Goal: Transaction & Acquisition: Purchase product/service

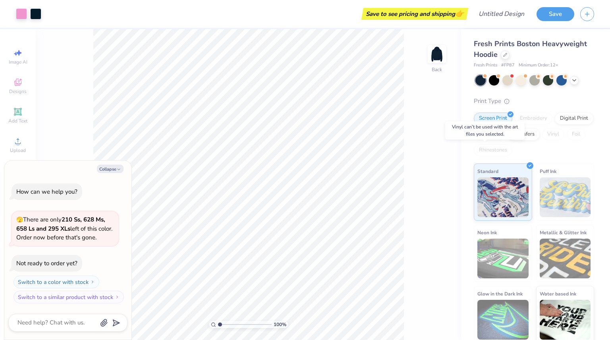
click at [542, 140] on div "Vinyl" at bounding box center [553, 134] width 22 height 12
click at [109, 165] on button "Collapse" at bounding box center [110, 169] width 27 height 8
type textarea "x"
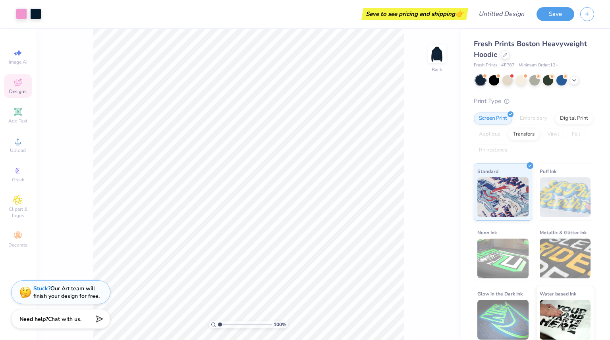
click at [16, 87] on icon at bounding box center [18, 82] width 10 height 10
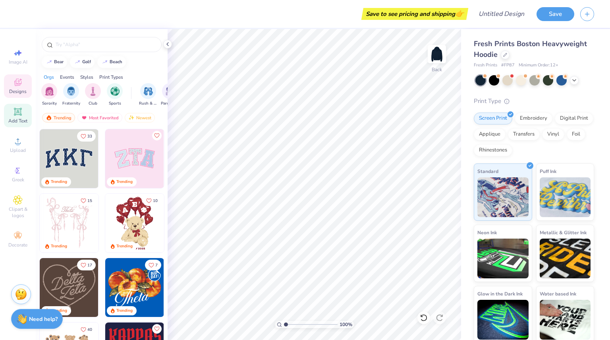
click at [16, 114] on icon at bounding box center [18, 111] width 6 height 6
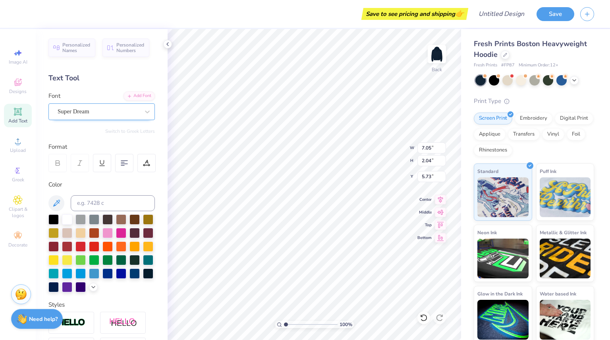
click at [134, 111] on div "Super Dream" at bounding box center [98, 111] width 83 height 12
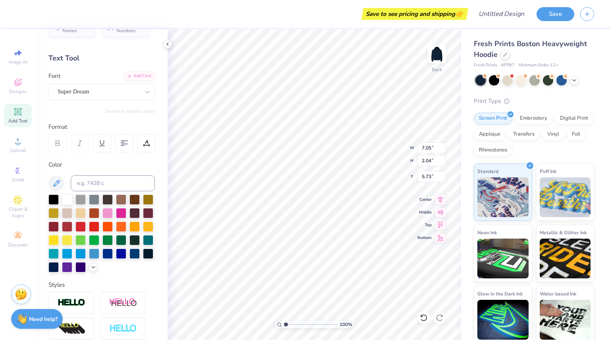
scroll to position [20, 0]
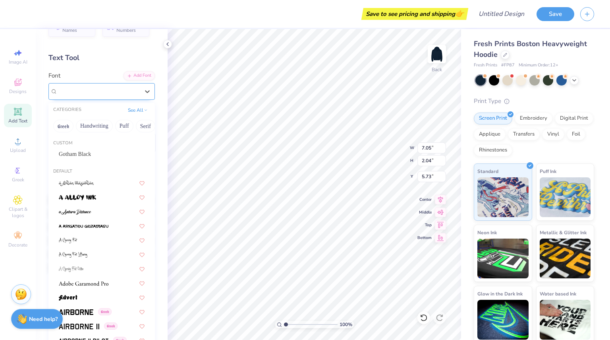
click at [99, 91] on div "Super Dream" at bounding box center [99, 91] width 82 height 9
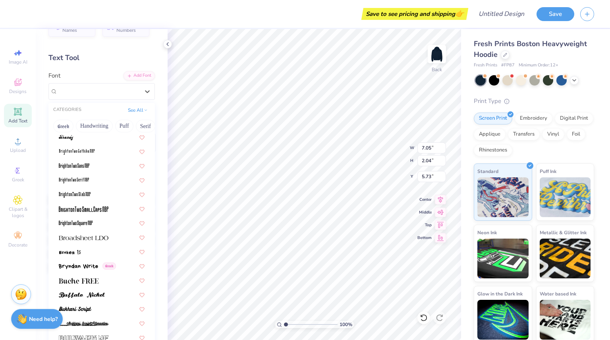
scroll to position [618, 0]
click at [86, 237] on img at bounding box center [84, 237] width 50 height 6
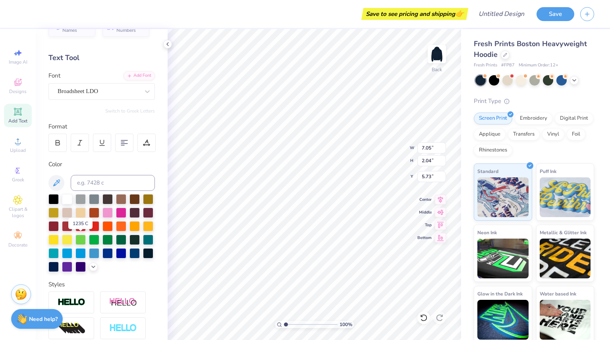
type input "7.84"
type input "1.91"
type input "5.79"
click at [123, 90] on div "Broadsheet LDO" at bounding box center [98, 91] width 83 height 12
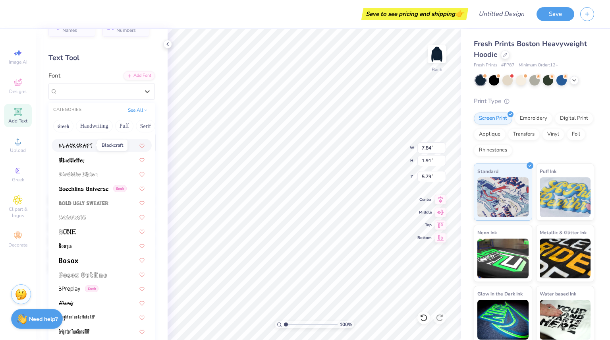
scroll to position [453, 0]
click at [57, 258] on div at bounding box center [102, 259] width 100 height 13
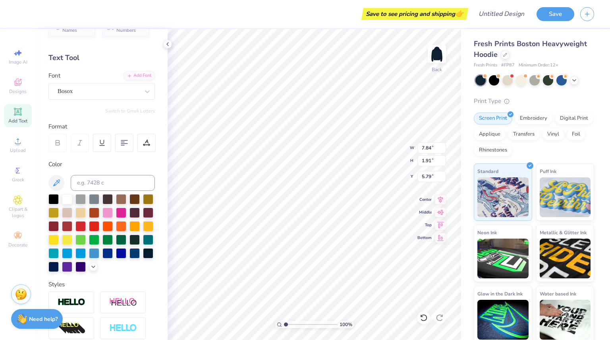
type input "5.18"
type input "1.62"
type input "5.94"
click at [113, 92] on div "Bosox" at bounding box center [98, 91] width 83 height 12
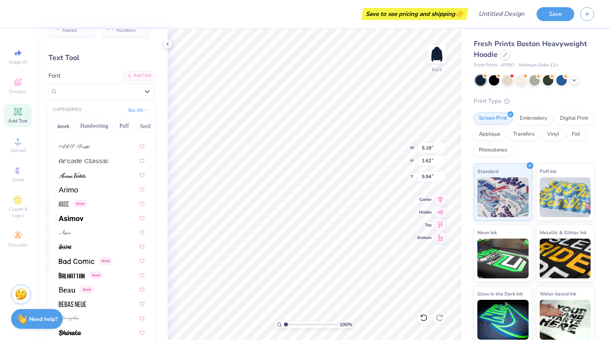
scroll to position [252, 0]
click at [72, 287] on img at bounding box center [67, 289] width 17 height 6
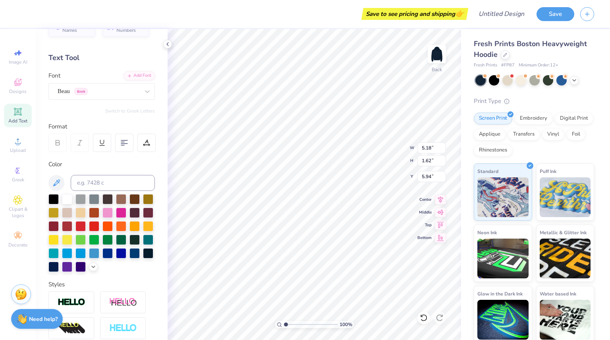
type input "6.55"
type input "2.02"
type input "5.74"
click at [116, 94] on div "Beau Greek" at bounding box center [98, 91] width 83 height 12
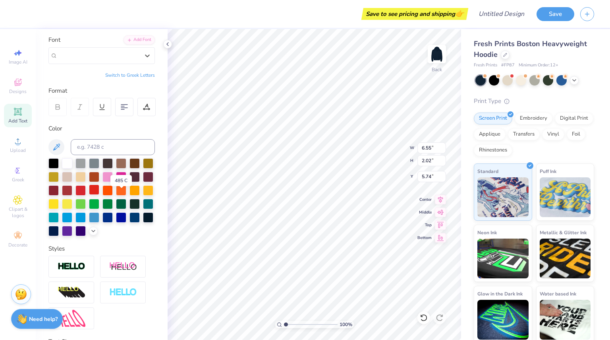
scroll to position [48, 0]
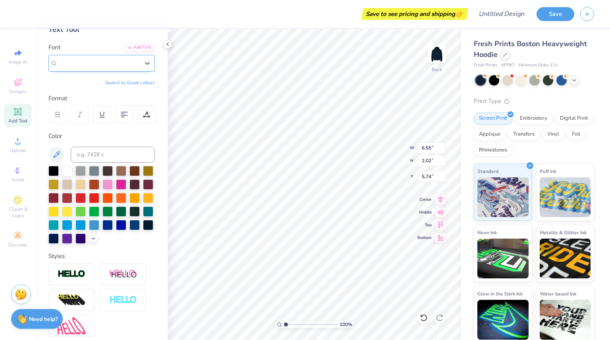
click at [127, 62] on div "Beau Greek" at bounding box center [99, 62] width 82 height 9
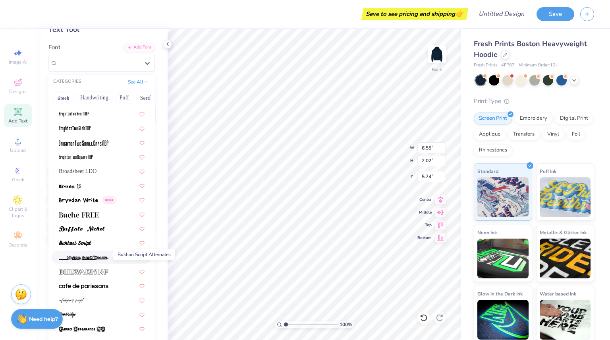
scroll to position [658, 0]
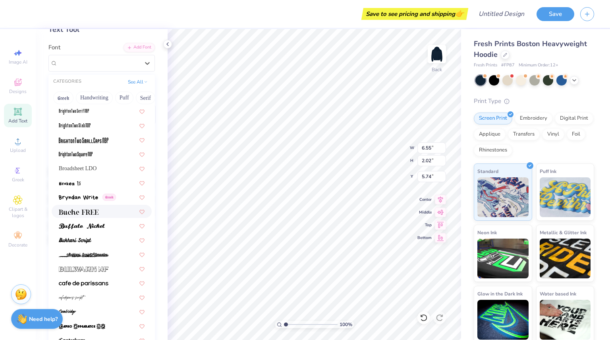
click at [85, 209] on img at bounding box center [79, 212] width 40 height 6
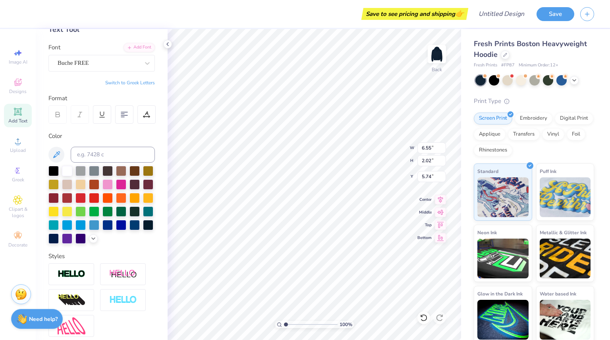
type input "7.37"
type input "1.97"
type input "5.77"
click at [58, 114] on icon at bounding box center [57, 114] width 7 height 7
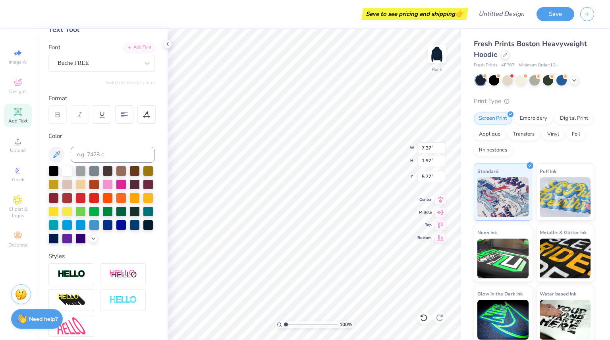
type textarea "T"
type textarea "Oak BBG"
type textarea "Oak BBG 2"
click at [13, 118] on span "Add Text" at bounding box center [17, 121] width 19 height 6
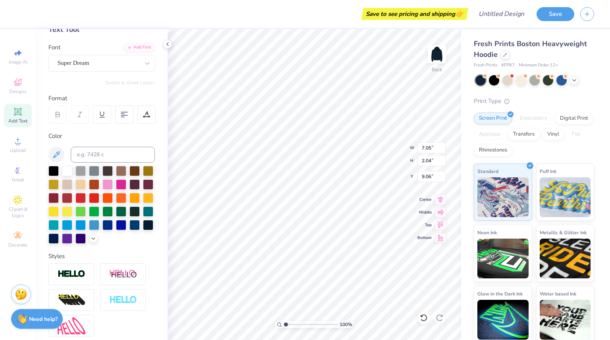
type input "9.06"
type textarea "your boyfriends favorite chapter"
click at [98, 64] on div "Super Dream" at bounding box center [98, 63] width 83 height 12
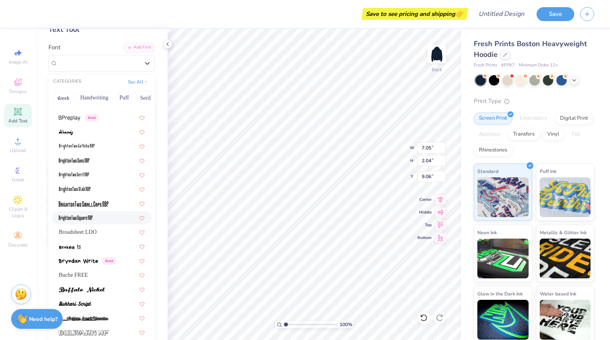
scroll to position [645, 0]
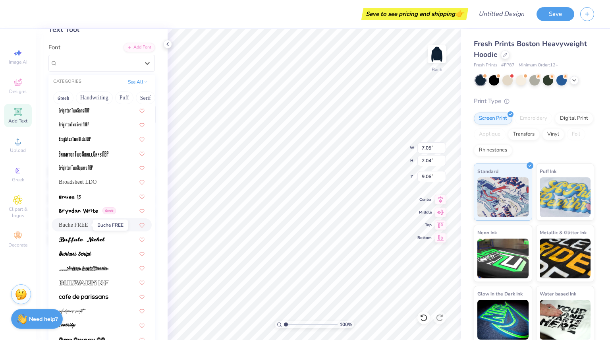
click at [87, 222] on span "Buche FREE" at bounding box center [73, 225] width 29 height 8
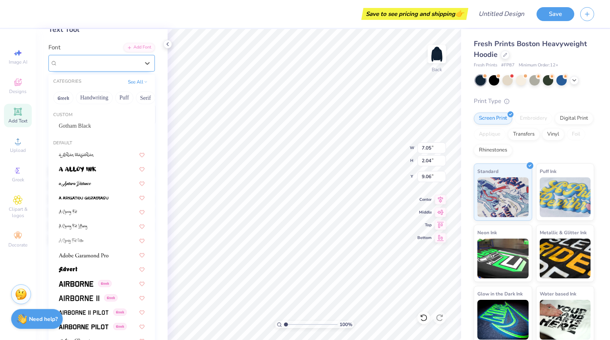
click at [132, 64] on div "Buche FREE" at bounding box center [98, 63] width 83 height 12
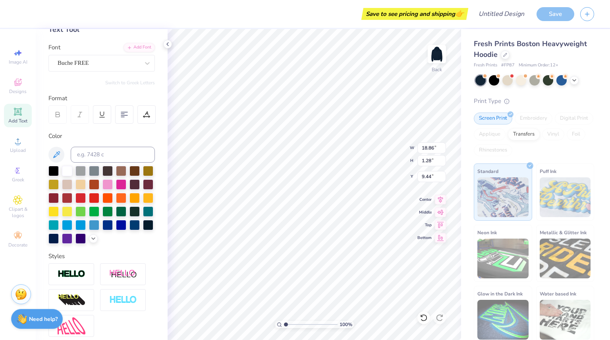
scroll to position [7, 6]
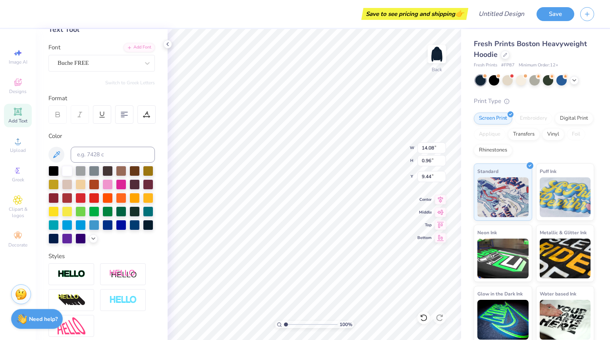
type input "14.08"
type input "0.96"
type input "8.95"
type input "13.78"
type input "2.14"
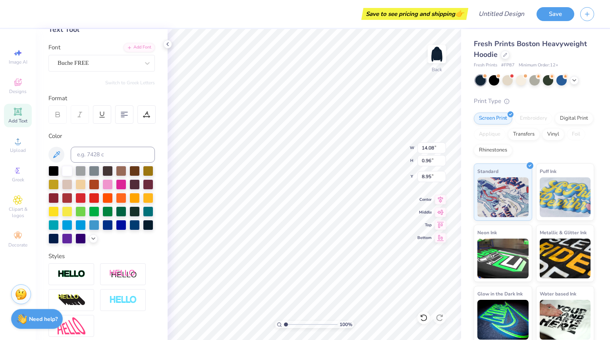
type input "5.68"
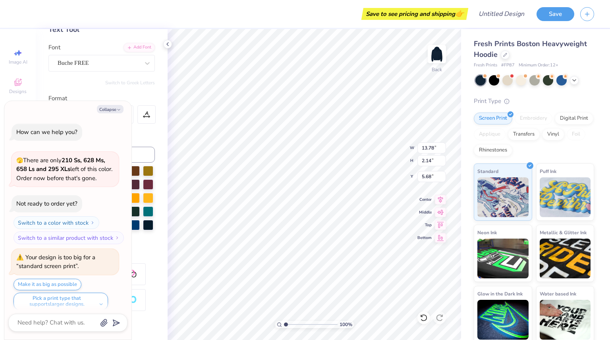
scroll to position [7, 0]
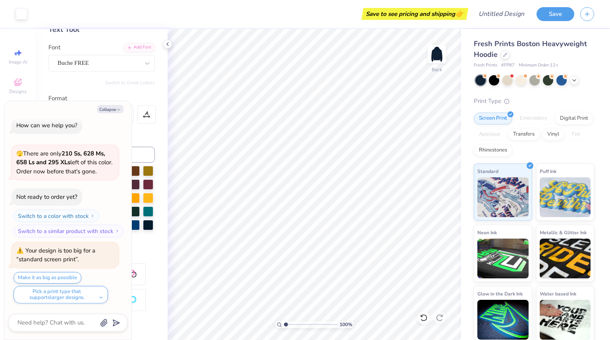
click at [153, 150] on div "Personalized Names Personalized Numbers Text Tool Add Font Font Buche FREE Swit…" at bounding box center [102, 184] width 132 height 311
click at [101, 111] on button "Collapse" at bounding box center [110, 109] width 27 height 8
type textarea "x"
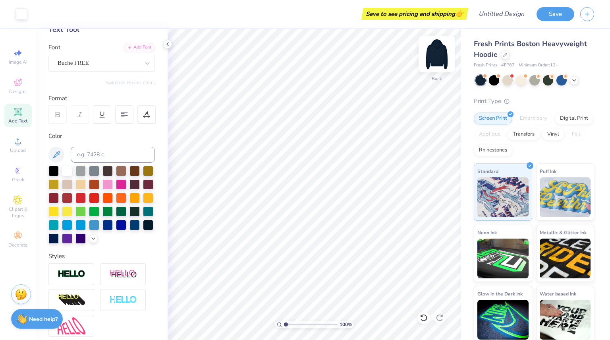
click at [437, 56] on img at bounding box center [437, 54] width 32 height 32
click at [13, 200] on div "Clipart & logos" at bounding box center [18, 207] width 28 height 30
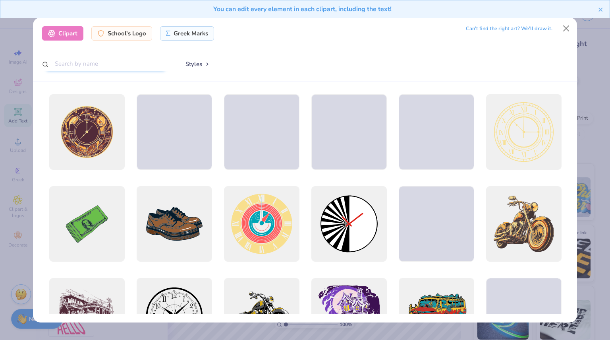
click at [133, 65] on input "text" at bounding box center [105, 63] width 127 height 15
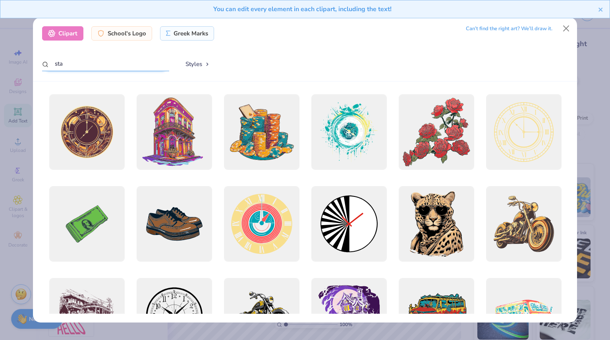
type input "star"
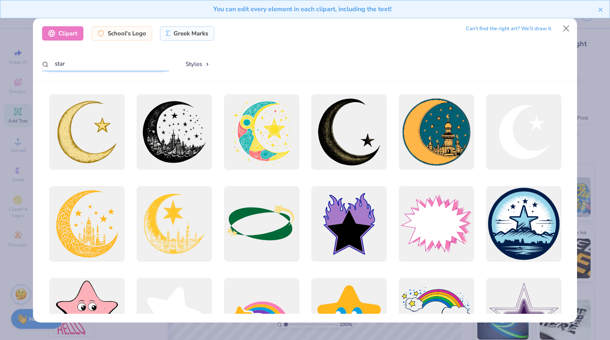
type textarea "x"
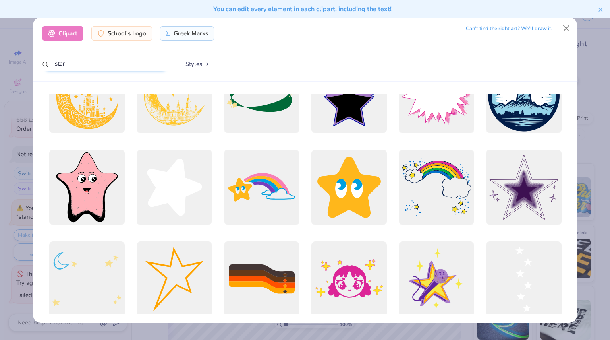
scroll to position [219, 0]
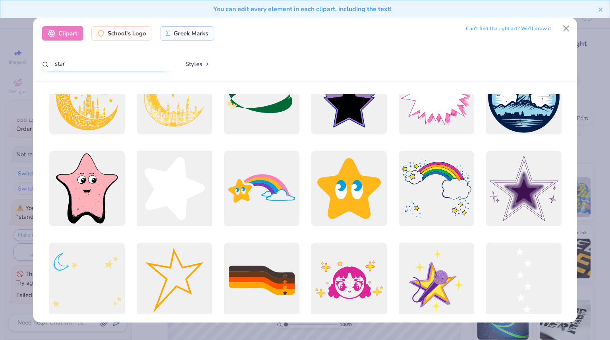
type input "star"
click at [184, 178] on div at bounding box center [174, 188] width 83 height 83
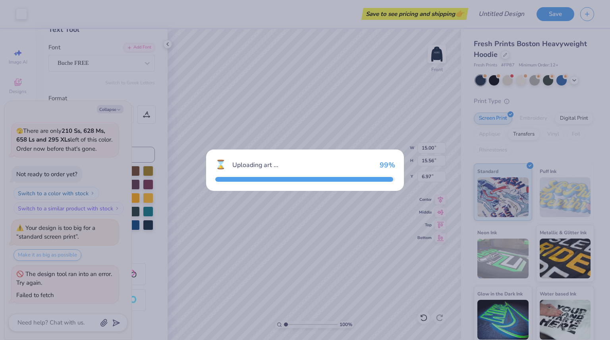
scroll to position [29, 0]
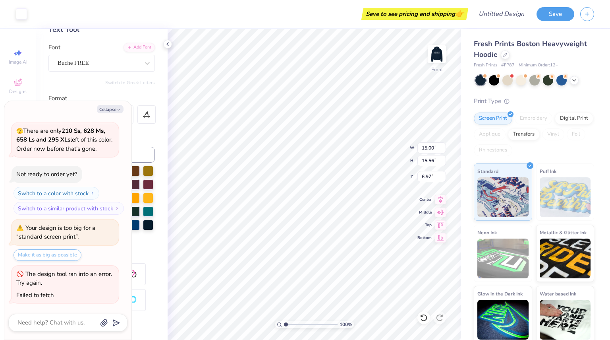
type textarea "x"
type input "10.06"
type input "10.43"
type input "12.10"
click at [110, 107] on button "Collapse" at bounding box center [110, 109] width 27 height 8
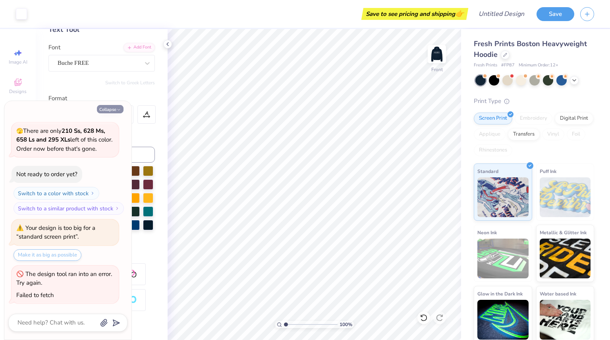
type textarea "x"
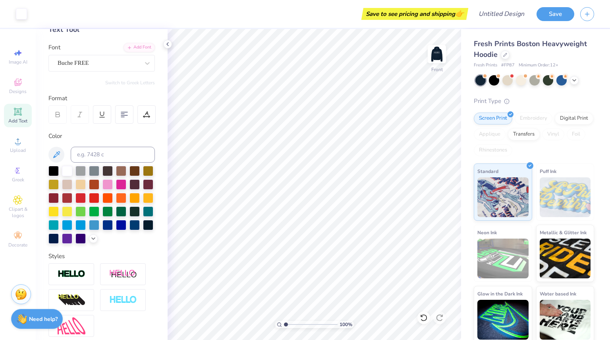
click at [17, 114] on icon at bounding box center [18, 111] width 6 height 6
type input "16.27"
type textarea "T"
click at [59, 232] on div at bounding box center [53, 237] width 10 height 10
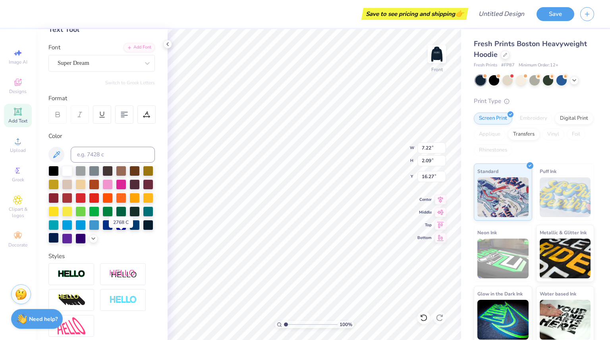
type textarea "#2"
type input "10.06"
type input "10.43"
type input "12.10"
type input "3.84"
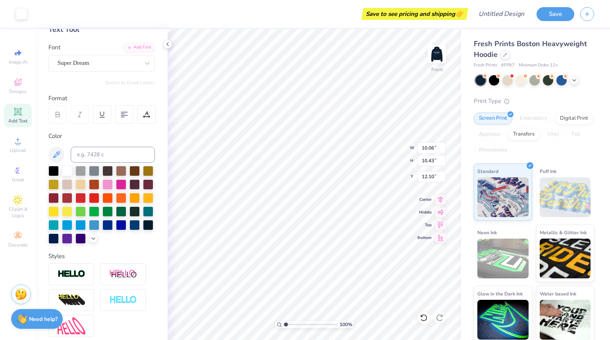
type input "2.08"
type input "16.27"
type input "3.81"
type input "2.90"
type input "15.95"
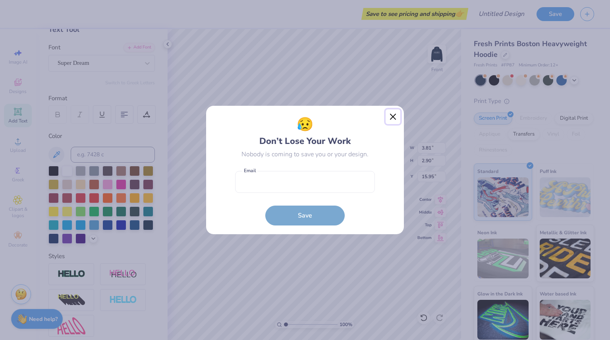
click at [389, 118] on button "Close" at bounding box center [393, 116] width 15 height 15
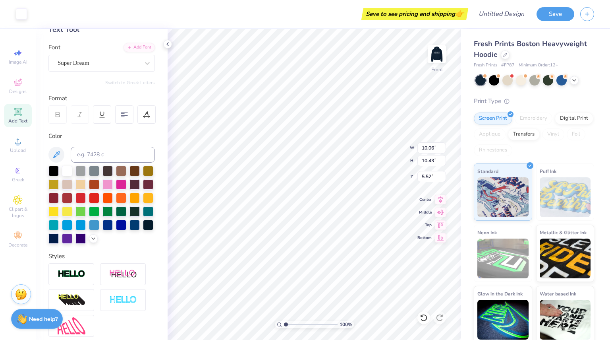
type input "5.52"
type input "3.81"
type input "2.90"
type input "9.29"
type input "11.95"
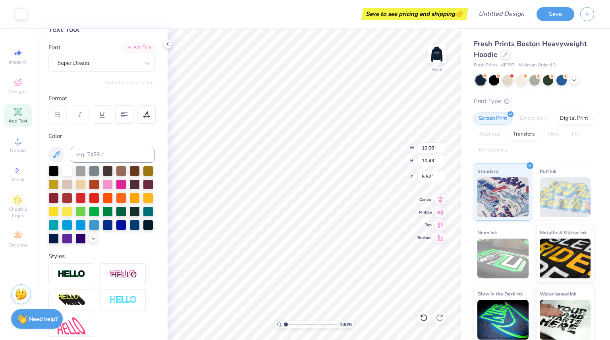
type input "12.39"
type input "7.08"
type input "3.81"
type input "2.90"
type input "12.35"
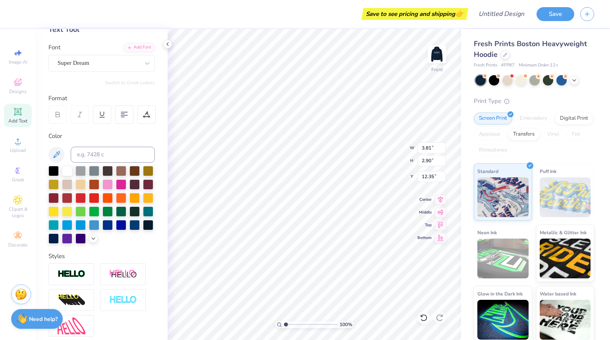
type input "11.95"
type input "12.39"
type input "7.08"
type input "3.81"
type input "2.90"
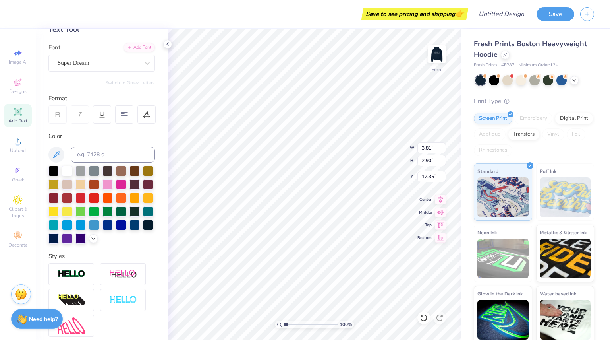
type input "12.30"
click at [19, 205] on div "Clipart & logos" at bounding box center [18, 207] width 28 height 30
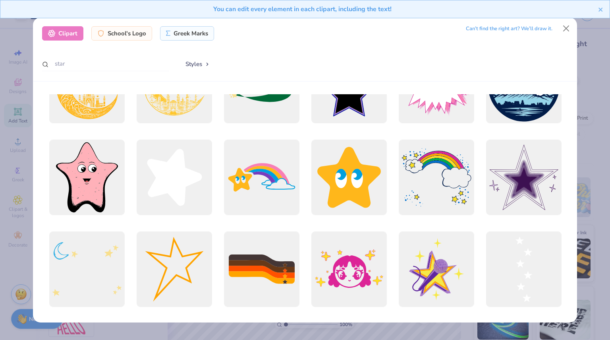
scroll to position [235, 0]
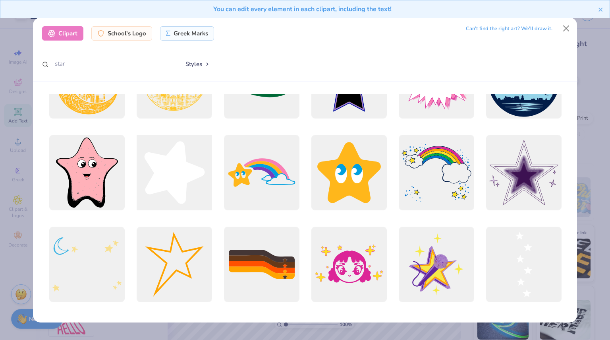
click at [177, 166] on div at bounding box center [174, 172] width 83 height 83
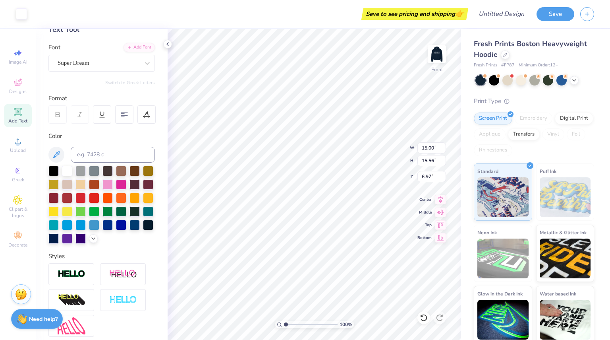
type input "7.38"
type input "7.66"
type input "5.62"
type input "5.08"
type input "5.27"
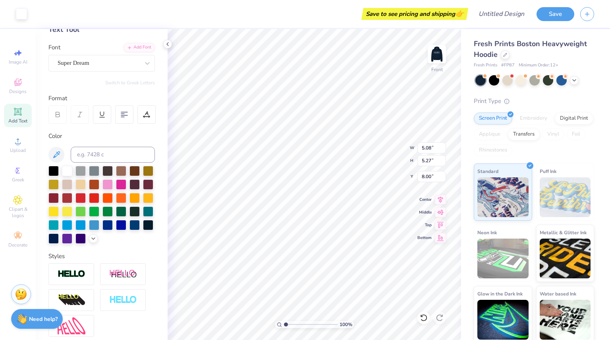
type input "5.34"
type input "5.17"
type input "5.24"
type input "5.26"
type input "5.14"
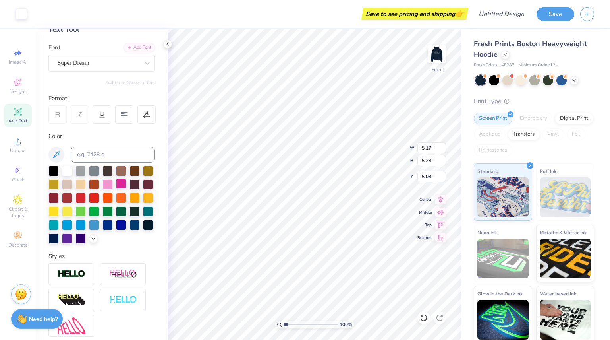
type input "5.08"
click at [113, 183] on div at bounding box center [108, 183] width 10 height 10
click at [59, 239] on div at bounding box center [53, 237] width 10 height 10
click at [113, 183] on div at bounding box center [108, 183] width 10 height 10
click at [59, 237] on div at bounding box center [53, 237] width 10 height 10
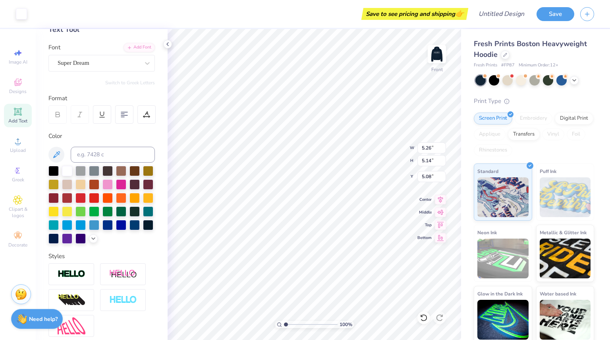
type input "11.95"
type input "12.39"
type input "7.08"
type input "5.26"
type input "5.14"
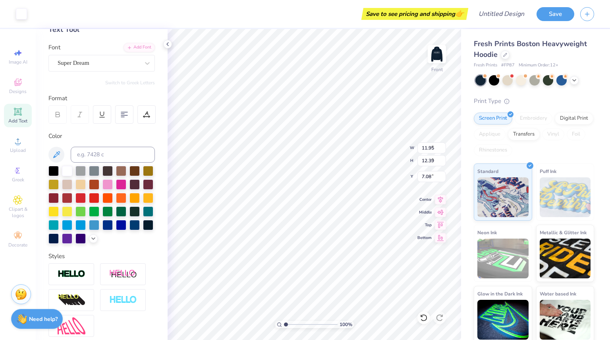
type input "5.08"
type input "11.95"
type input "12.39"
type input "7.08"
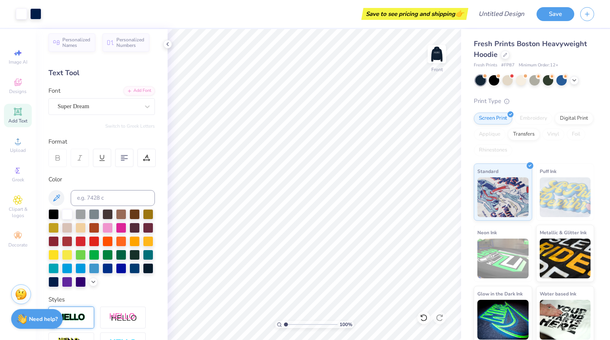
scroll to position [0, 0]
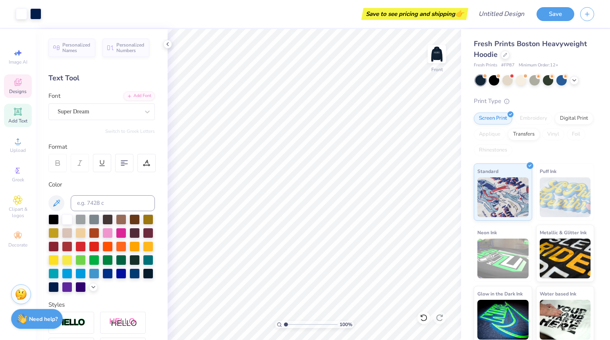
click at [15, 79] on icon at bounding box center [18, 82] width 10 height 10
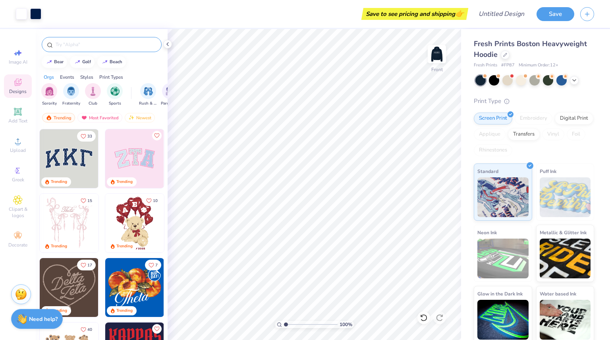
click at [88, 44] on input "text" at bounding box center [106, 45] width 102 height 8
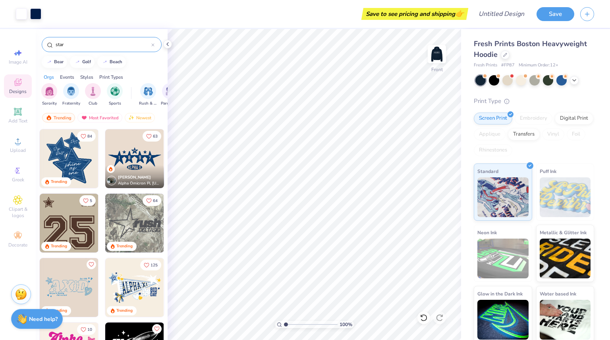
type input "star"
click at [72, 165] on img at bounding box center [69, 158] width 59 height 59
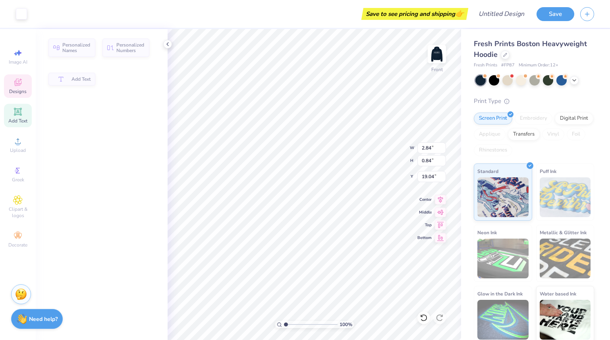
type input "2.84"
type input "0.84"
type input "19.04"
type textarea "on"
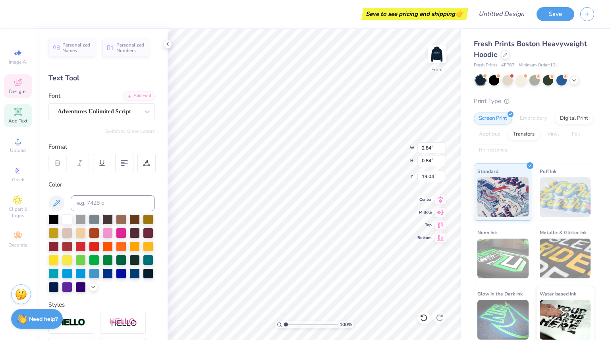
scroll to position [7, 1]
type input "11.22"
type input "10.95"
type input "11.89"
type input "2.13"
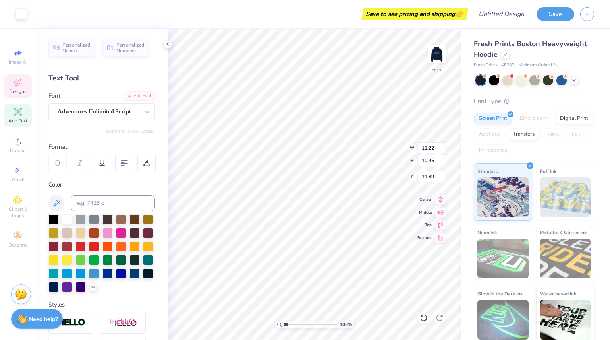
type input "1.11"
type input "17.63"
type input "2.07"
type input "0.78"
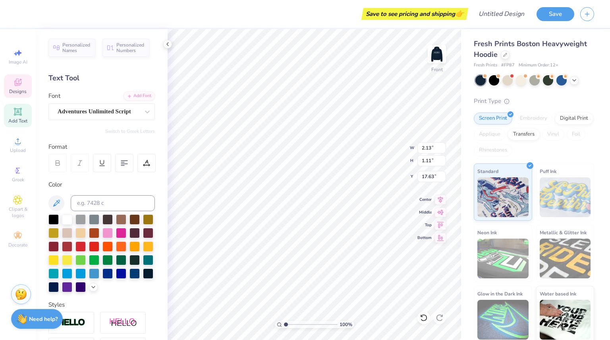
type input "19.05"
type input "4.85"
type input "1.84"
type input "16.01"
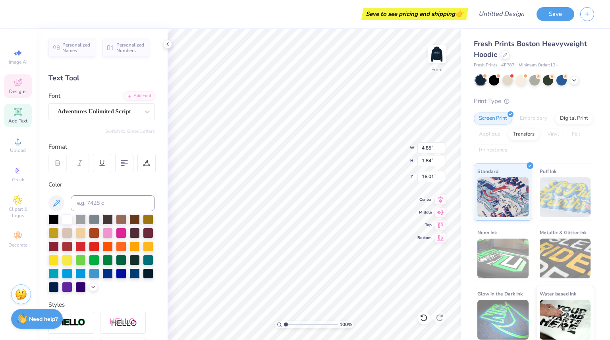
type textarea "e"
type input "7.60"
type input "7.70"
type input "8.97"
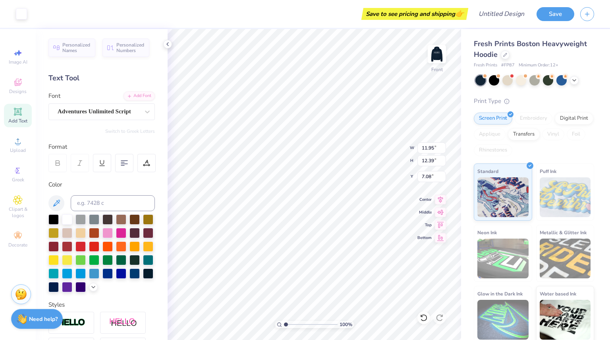
type input "1.06"
type input "1.14"
type input "9.51"
type input "4.88"
type input "4.92"
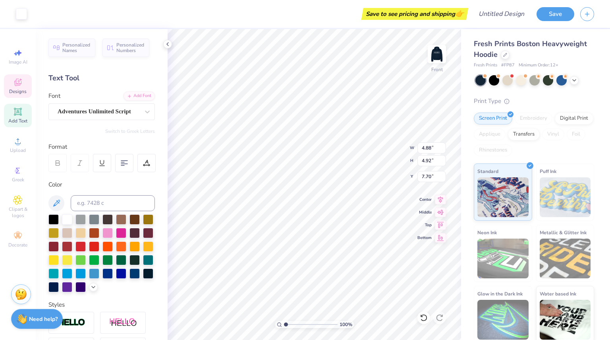
type input "7.70"
type input "7.04"
type input "7.14"
type input "9.26"
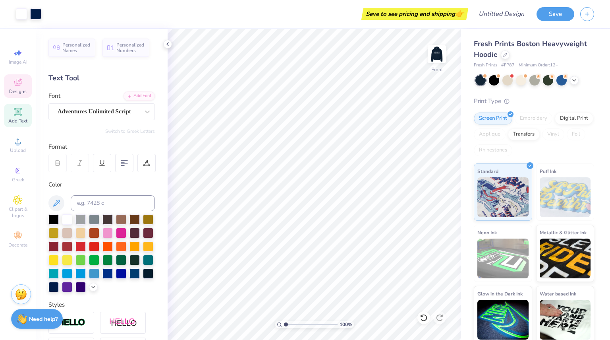
click at [17, 91] on span "Designs" at bounding box center [17, 91] width 17 height 6
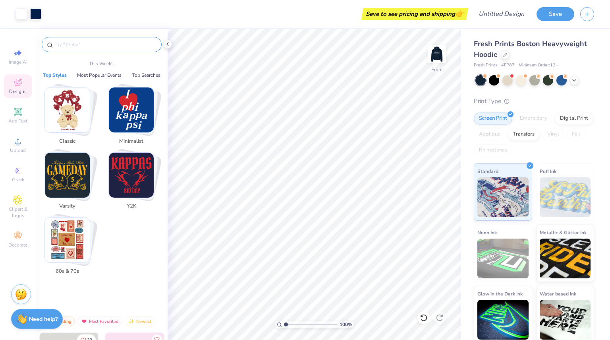
click at [91, 46] on input "text" at bounding box center [106, 45] width 102 height 8
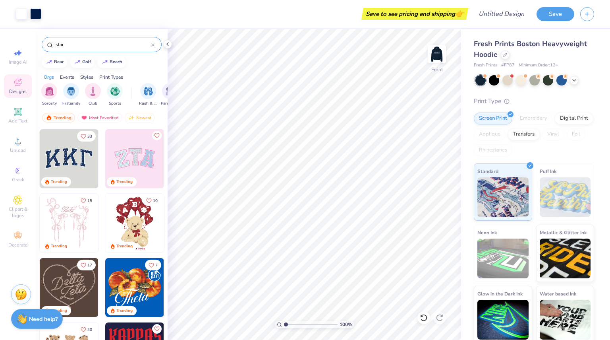
type input "star"
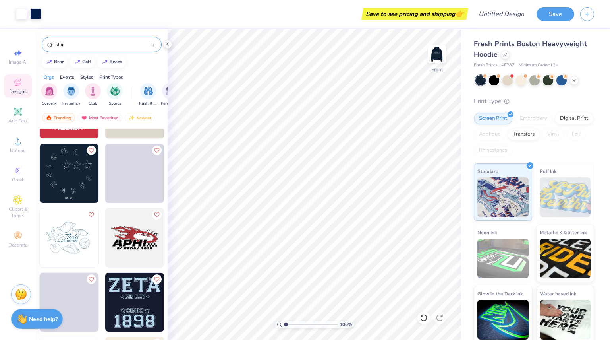
scroll to position [2625, 0]
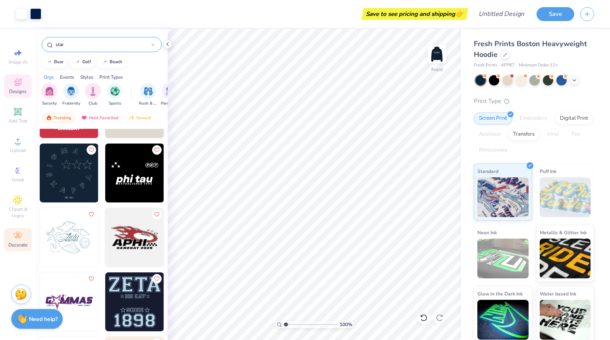
click at [15, 237] on icon at bounding box center [18, 236] width 10 height 10
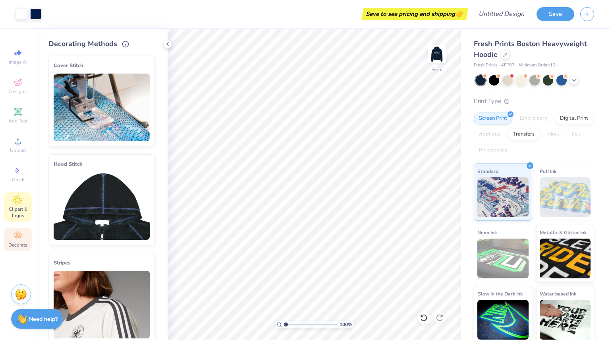
click at [19, 209] on span "Clipart & logos" at bounding box center [18, 212] width 28 height 13
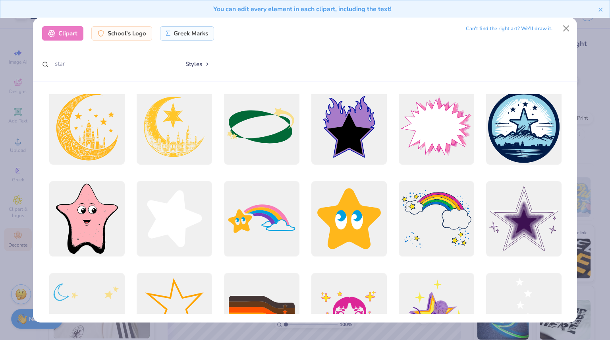
scroll to position [189, 0]
click at [571, 29] on button "Close" at bounding box center [566, 28] width 15 height 15
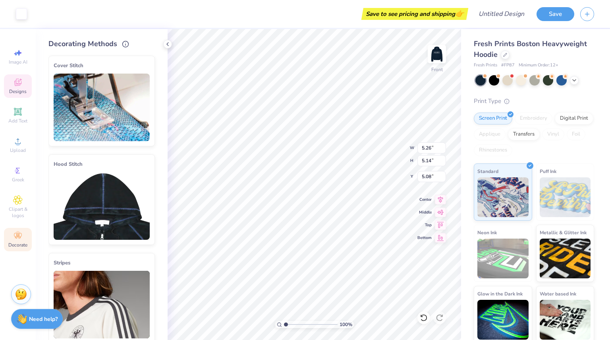
click at [16, 80] on icon at bounding box center [18, 82] width 10 height 10
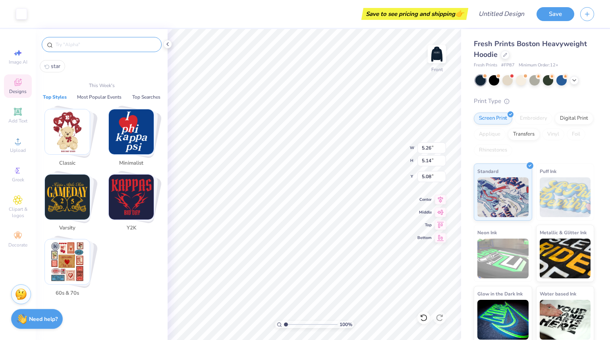
click at [111, 43] on input "text" at bounding box center [106, 45] width 102 height 8
click at [57, 96] on button "Top Styles" at bounding box center [55, 97] width 29 height 8
click at [64, 96] on button "Top Styles" at bounding box center [55, 97] width 29 height 8
click at [92, 96] on button "Most Popular Events" at bounding box center [99, 97] width 49 height 8
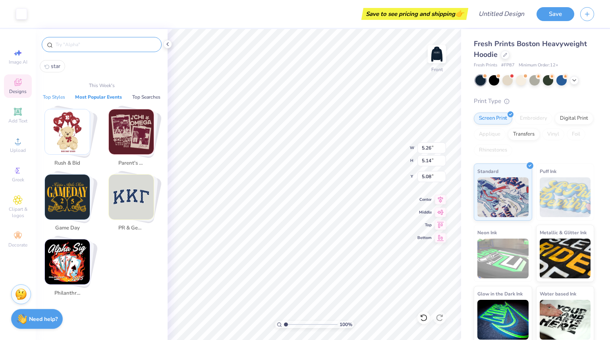
click at [63, 97] on button "Top Styles" at bounding box center [54, 97] width 27 height 8
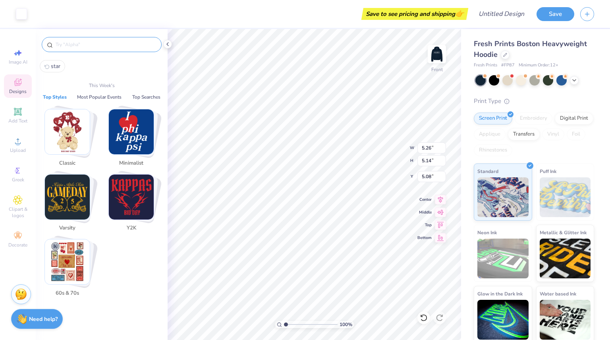
click at [65, 140] on img "Stack Card Button Classic" at bounding box center [67, 131] width 45 height 45
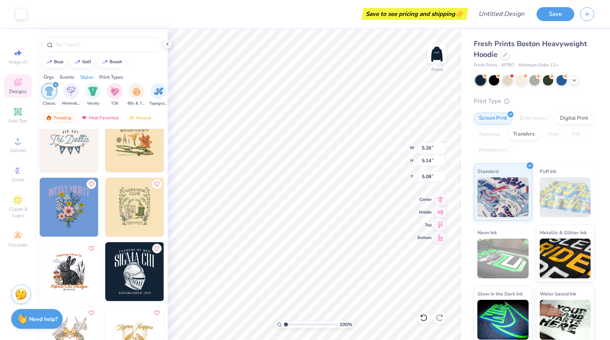
scroll to position [4964, 0]
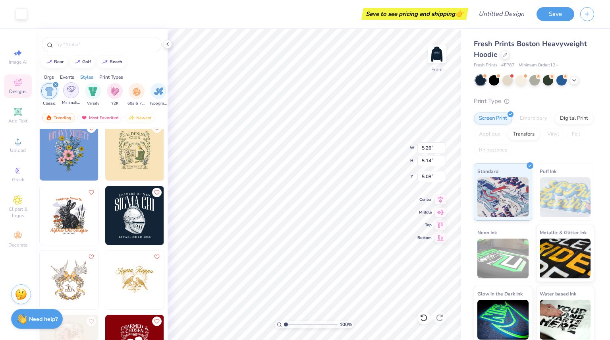
click at [66, 91] on div "filter for Minimalist" at bounding box center [71, 90] width 16 height 16
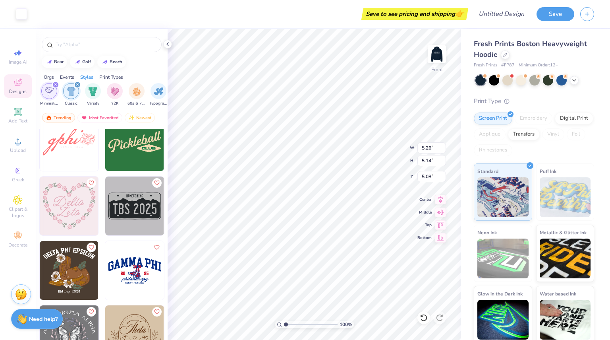
scroll to position [3236, 0]
click at [150, 217] on img at bounding box center [134, 205] width 59 height 59
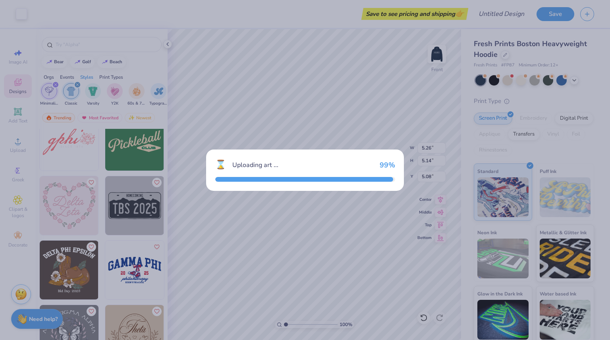
type input "7.57"
type input "3.85"
type input "12.83"
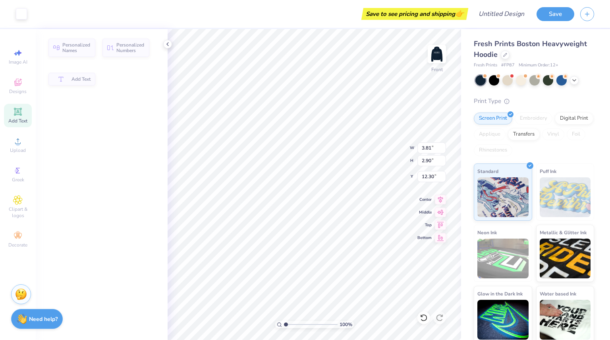
type input "3.81"
type input "2.90"
type input "12.30"
type input "11.95"
type input "12.39"
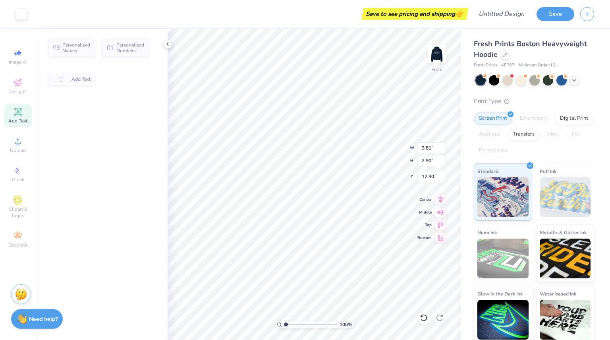
type input "7.08"
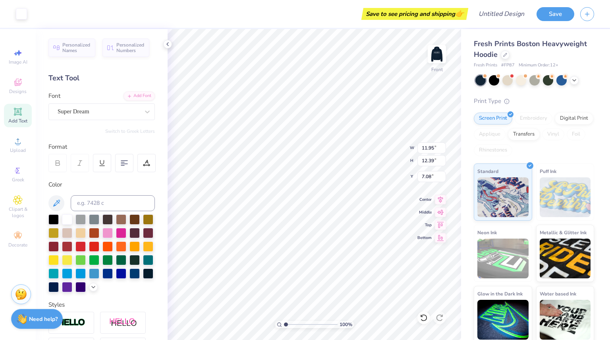
type input "7.57"
type input "3.85"
type input "12.83"
type input "3.29"
type input "1.53"
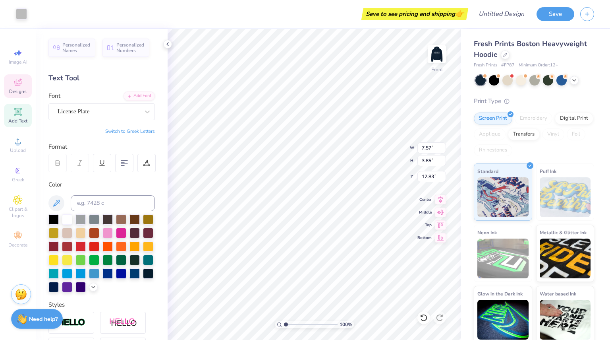
type input "14.40"
type textarea "‘"
type textarea "BBG"
type input "2.40"
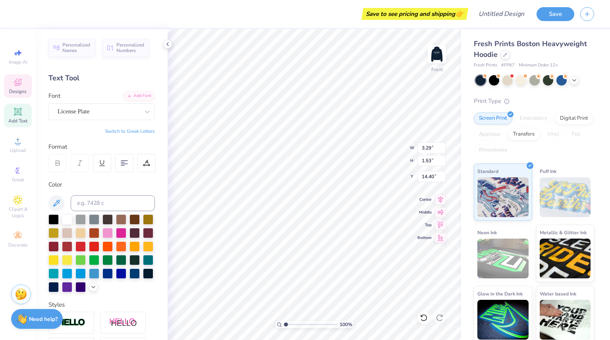
type input "1.52"
type textarea "T"
type textarea "Oak"
type input "2.39"
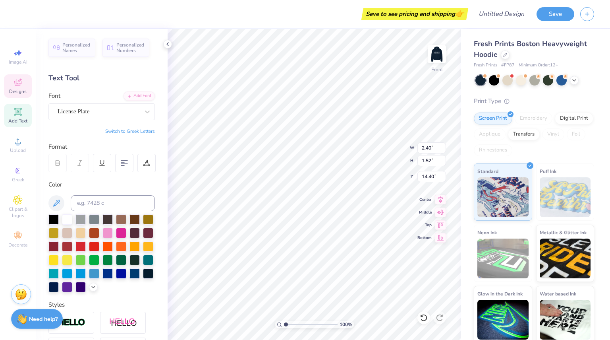
type input "0.45"
type input "13.07"
type textarea "Heart and home"
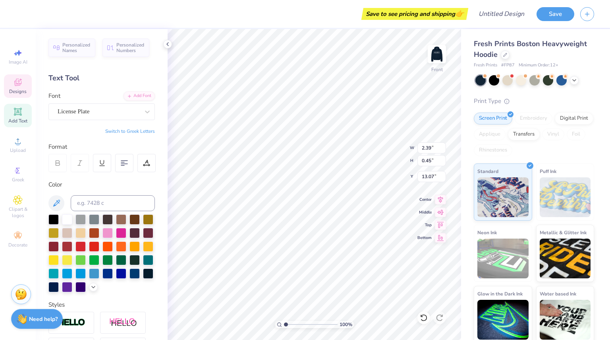
type input "7.26"
type input "2.94"
type input "13.59"
type input "2.41"
type input "1.55"
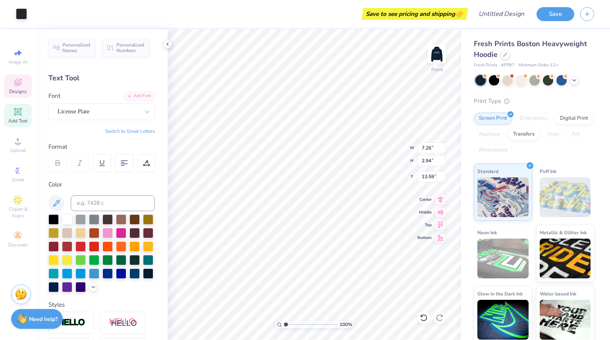
type input "14.63"
type textarea "Oak"
type input "7.26"
type input "2.94"
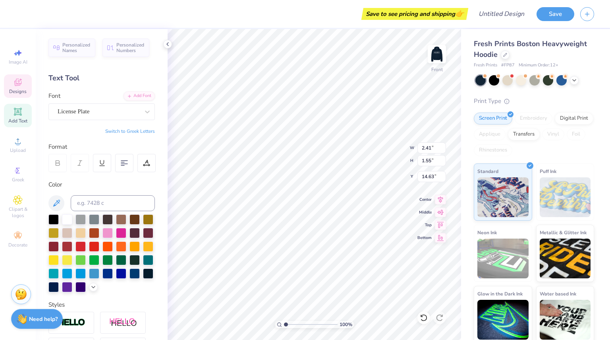
type input "13.59"
type input "2.39"
type input "1.55"
type input "14.62"
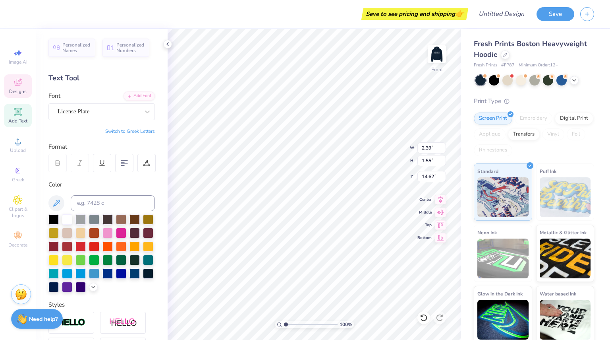
type textarea "BBG 2"
type textarea "BBG2"
type textarea "BBG"
type input "7.26"
type input "2.94"
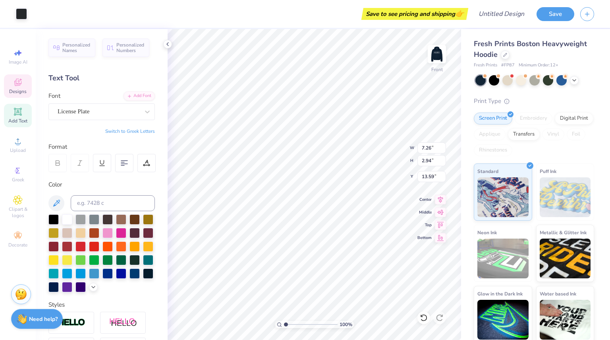
type input "13.59"
type input "7.26"
type input "2.94"
type input "13.59"
type input "2.41"
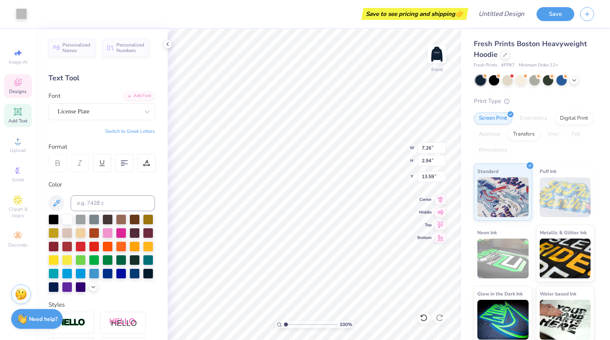
type input "1.55"
type input "14.63"
type input "7.26"
type input "2.94"
type input "13.93"
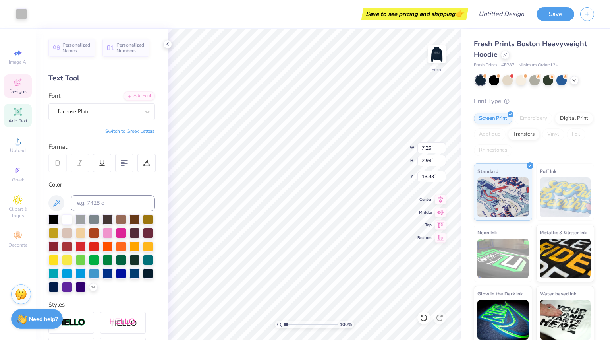
type input "2.41"
type input "1.55"
type input "14.63"
type input "2.39"
type input "14.28"
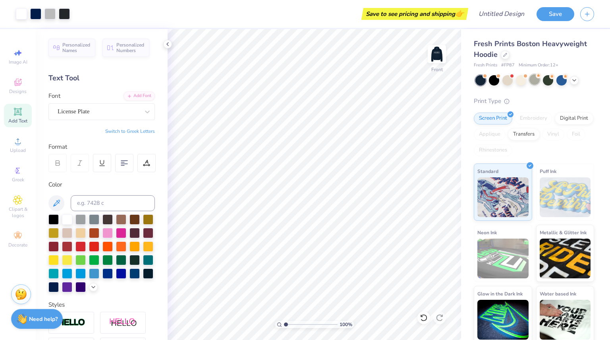
click at [532, 80] on div at bounding box center [535, 79] width 10 height 10
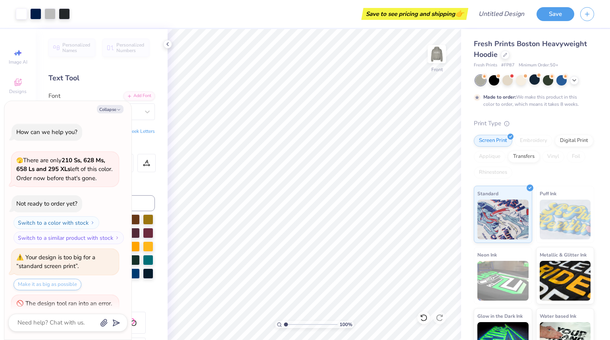
scroll to position [95, 0]
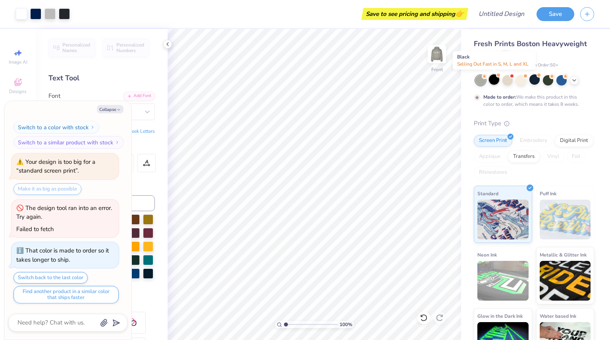
click at [495, 79] on div at bounding box center [494, 79] width 10 height 10
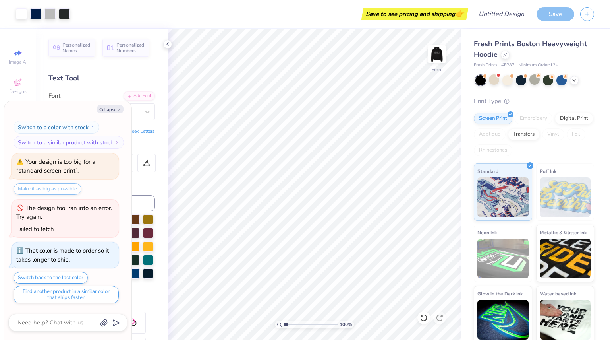
scroll to position [238, 0]
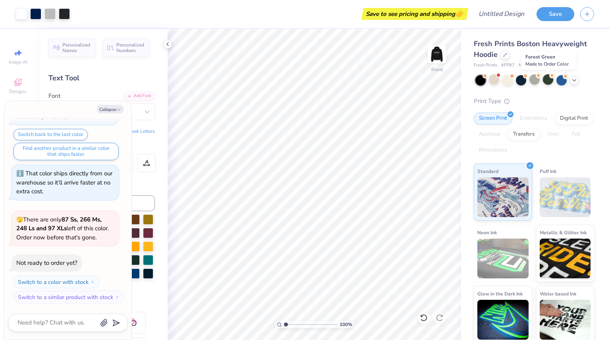
click at [550, 79] on div at bounding box center [548, 79] width 10 height 10
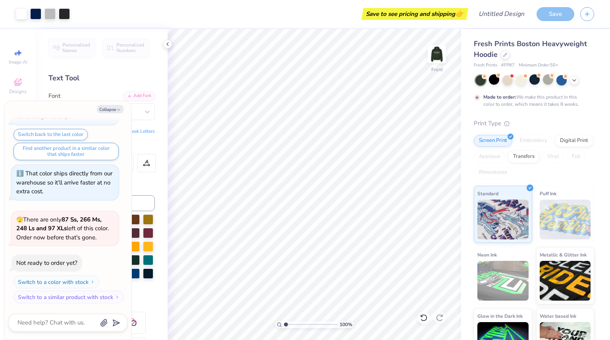
scroll to position [304, 0]
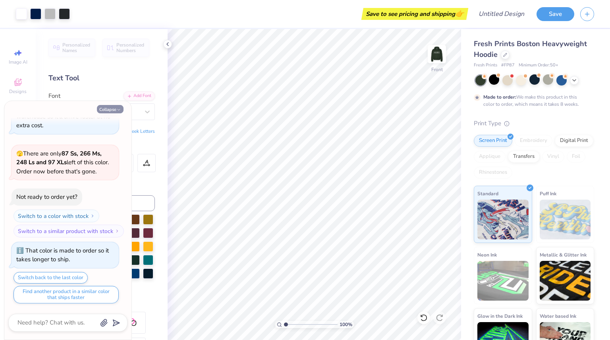
click at [113, 108] on button "Collapse" at bounding box center [110, 109] width 27 height 8
type textarea "x"
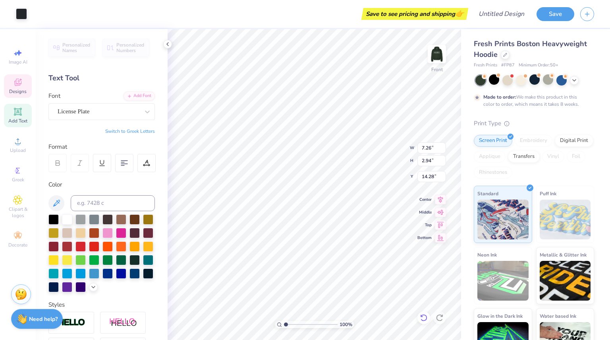
click at [422, 322] on div at bounding box center [424, 317] width 13 height 13
type input "13.58"
click at [536, 78] on div at bounding box center [535, 79] width 10 height 10
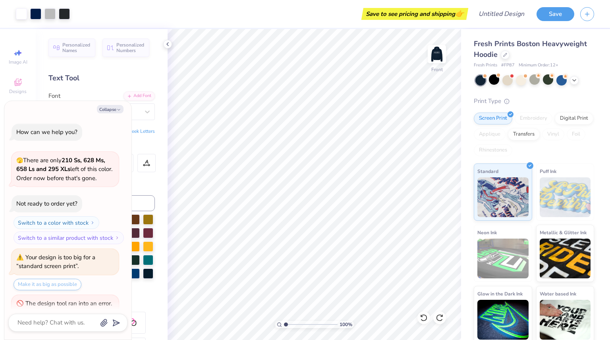
scroll to position [447, 0]
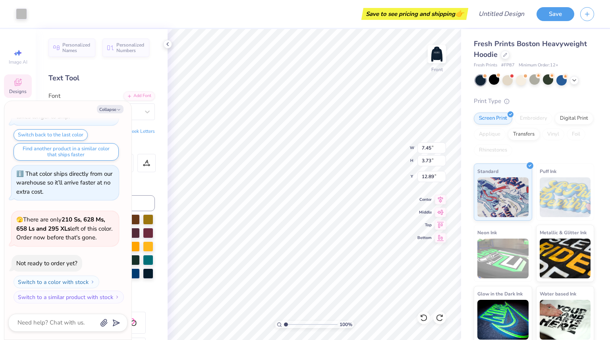
type textarea "x"
type input "12.08"
type input "6.04"
type textarea "x"
type input "7.26"
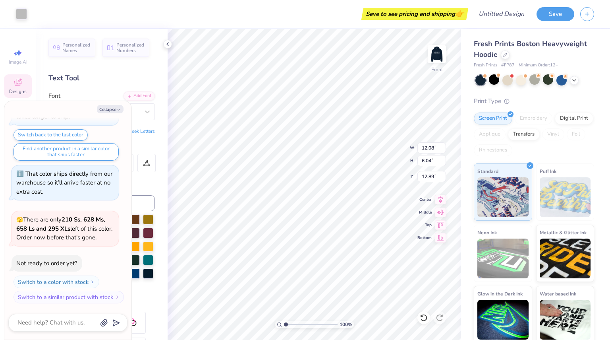
type input "2.94"
type input "13.58"
type textarea "x"
type input "12.58"
type input "5.10"
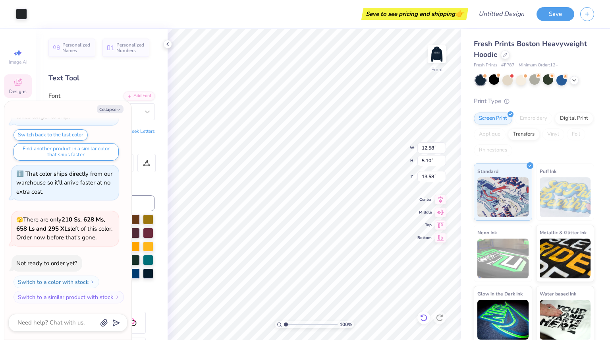
click at [423, 316] on icon at bounding box center [424, 318] width 8 height 8
type textarea "x"
type input "7.26"
type input "2.94"
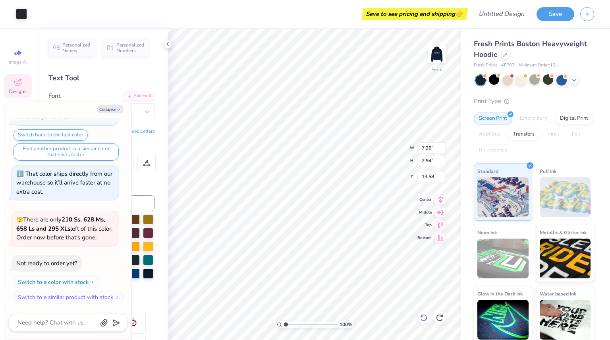
type textarea "x"
type input "11.95"
type input "12.39"
type input "7.08"
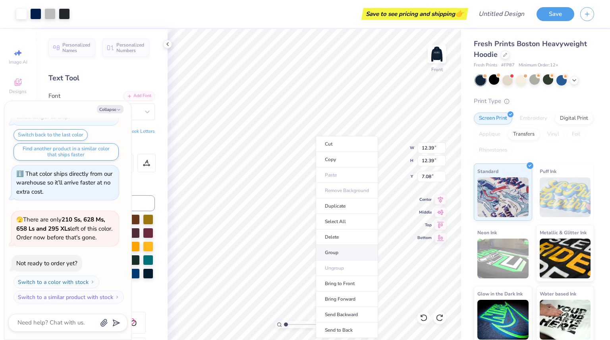
click at [340, 253] on li "Group" at bounding box center [347, 252] width 62 height 15
type textarea "x"
type input "7.45"
type input "3.73"
type input "12.89"
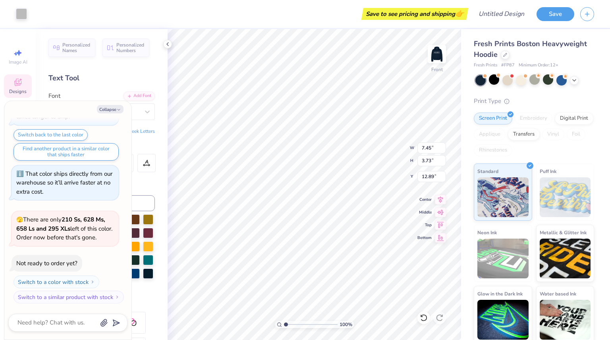
type textarea "x"
type input "2.39"
type input "1.55"
type input "15.05"
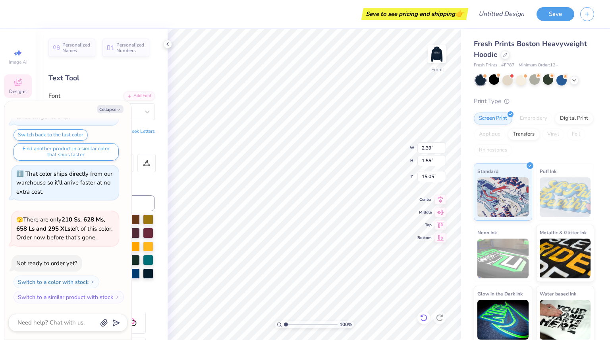
click at [424, 317] on icon at bounding box center [424, 318] width 8 height 8
click at [422, 316] on icon at bounding box center [422, 316] width 2 height 2
click at [422, 314] on icon at bounding box center [424, 318] width 8 height 8
type textarea "x"
type input "7.26"
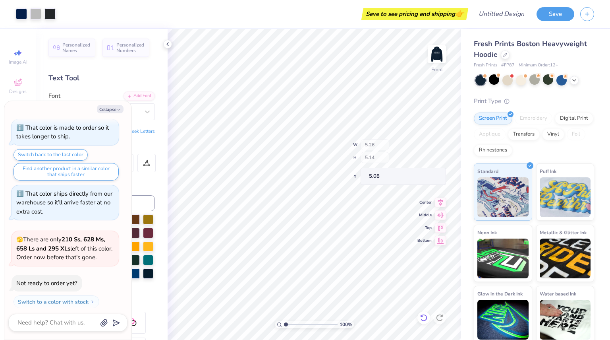
scroll to position [467, 0]
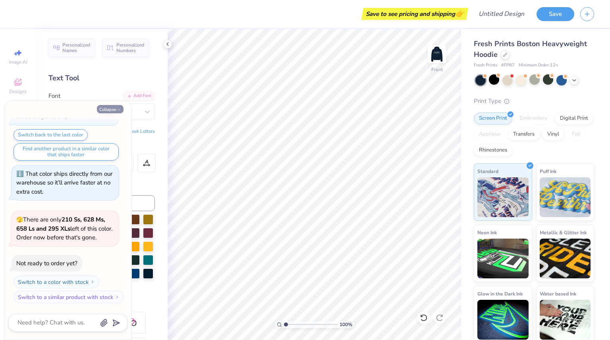
click at [115, 111] on button "Collapse" at bounding box center [110, 109] width 27 height 8
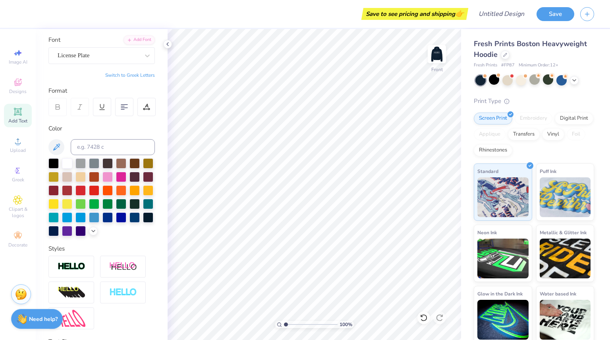
scroll to position [56, 0]
click at [15, 86] on icon at bounding box center [18, 82] width 10 height 10
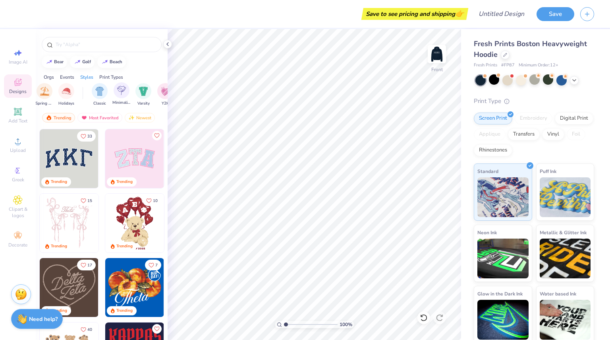
scroll to position [0, 366]
click at [119, 92] on img "filter for Minimalist" at bounding box center [121, 90] width 9 height 9
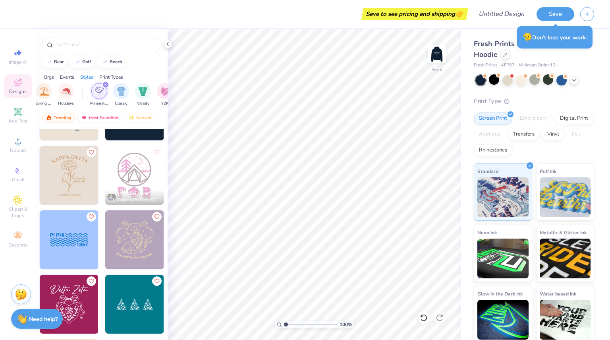
scroll to position [2687, 0]
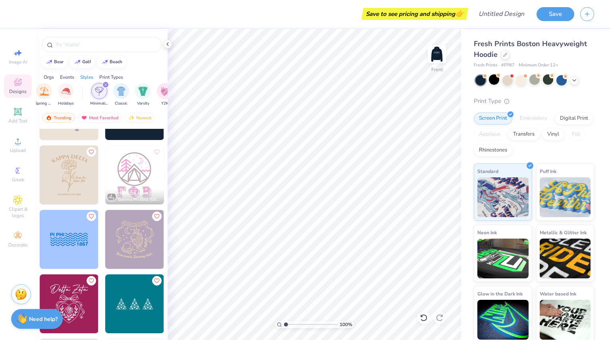
click at [70, 176] on img at bounding box center [69, 174] width 59 height 59
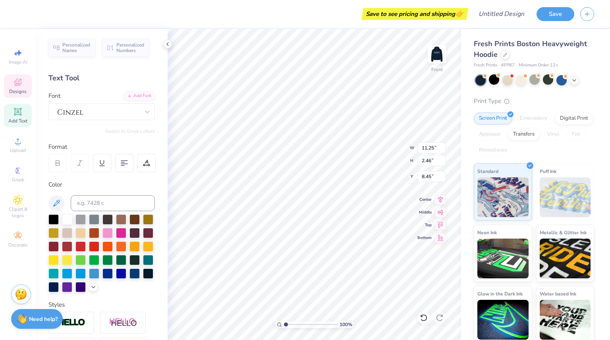
scroll to position [6, 2]
click at [66, 218] on div at bounding box center [67, 218] width 10 height 10
click at [67, 217] on div at bounding box center [67, 218] width 10 height 10
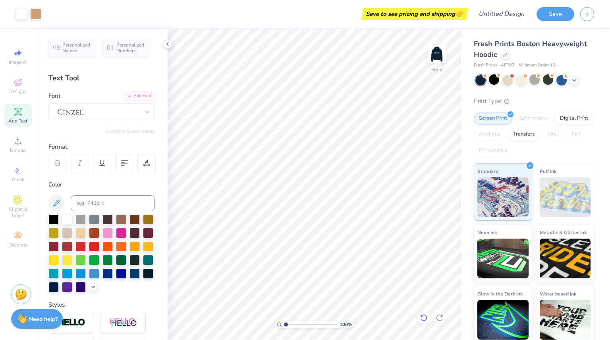
click at [430, 319] on div at bounding box center [424, 317] width 13 height 13
click at [430, 58] on img at bounding box center [437, 54] width 16 height 16
click at [442, 75] on div "Back" at bounding box center [437, 78] width 10 height 7
click at [66, 220] on div at bounding box center [67, 218] width 10 height 10
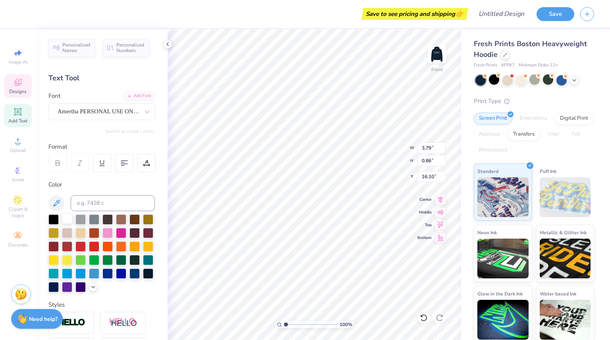
click at [68, 220] on div at bounding box center [67, 218] width 10 height 10
click at [68, 219] on div at bounding box center [67, 218] width 10 height 10
click at [9, 14] on div "Art colors" at bounding box center [13, 14] width 27 height 28
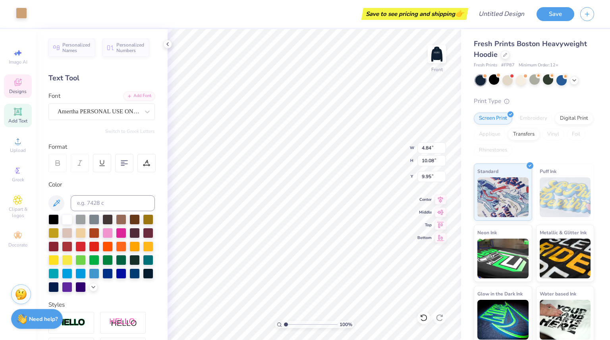
click at [22, 15] on div at bounding box center [21, 13] width 11 height 11
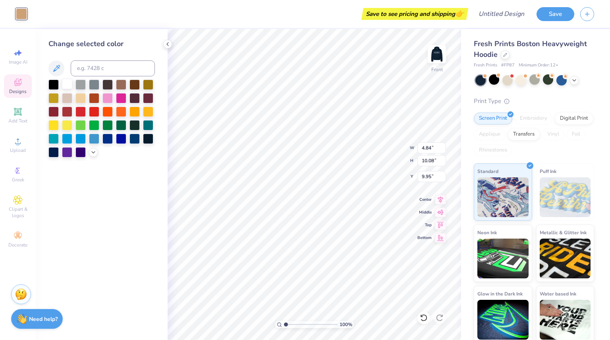
click at [68, 83] on div at bounding box center [67, 84] width 10 height 10
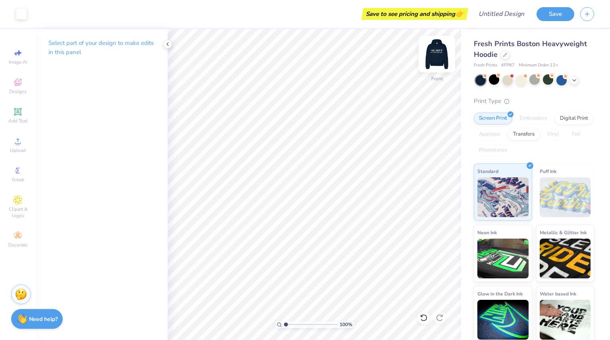
click at [439, 70] on div at bounding box center [437, 54] width 37 height 37
click at [437, 70] on div at bounding box center [437, 54] width 37 height 37
click at [436, 56] on img at bounding box center [437, 54] width 32 height 32
click at [442, 50] on img at bounding box center [437, 54] width 32 height 32
click at [553, 14] on button "Save" at bounding box center [556, 13] width 38 height 14
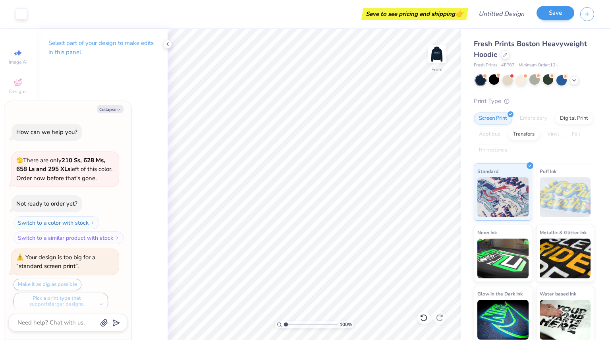
scroll to position [489, 0]
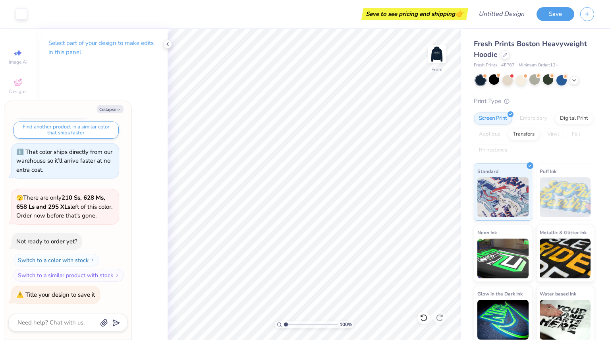
click at [71, 299] on div "Title your design to save it" at bounding box center [56, 294] width 88 height 17
click at [556, 16] on button "Save" at bounding box center [556, 13] width 38 height 14
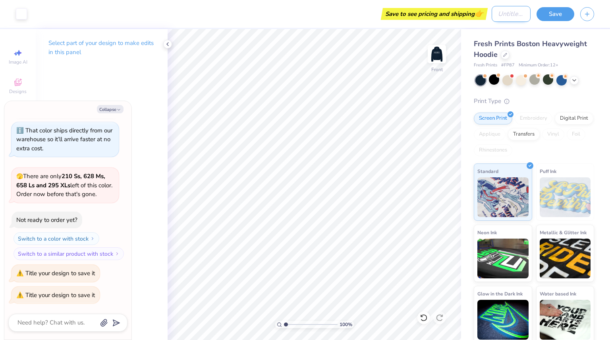
click at [519, 16] on input "Design Title" at bounding box center [511, 14] width 39 height 16
click at [552, 14] on button "Save" at bounding box center [556, 13] width 38 height 14
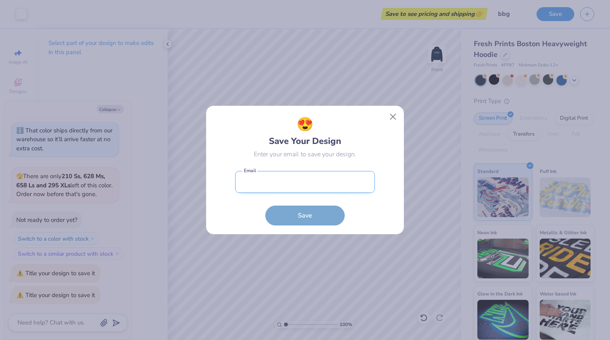
click at [356, 184] on input "email" at bounding box center [305, 182] width 140 height 22
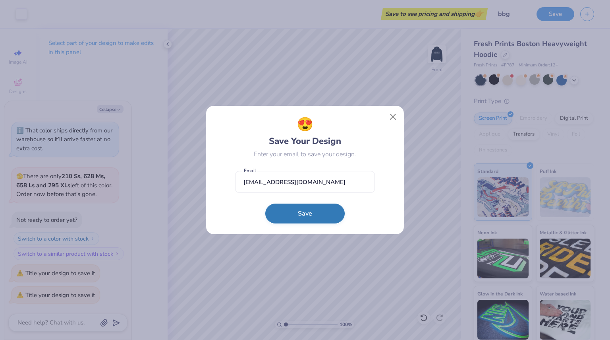
click at [319, 211] on button "Save" at bounding box center [304, 213] width 79 height 20
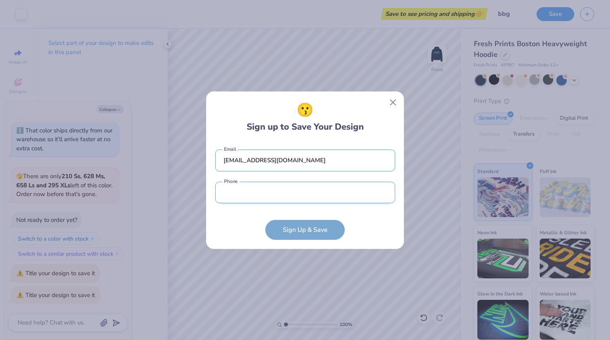
click at [321, 195] on input "tel" at bounding box center [305, 193] width 180 height 22
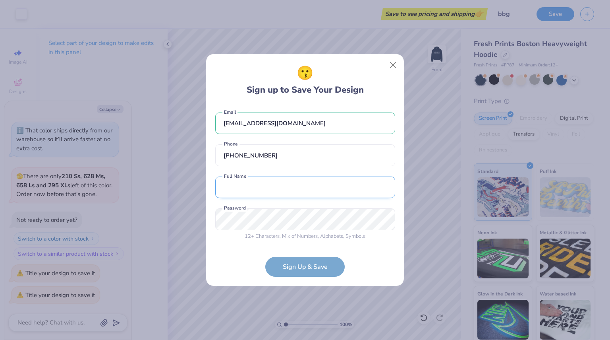
click at [283, 187] on input "text" at bounding box center [305, 187] width 180 height 22
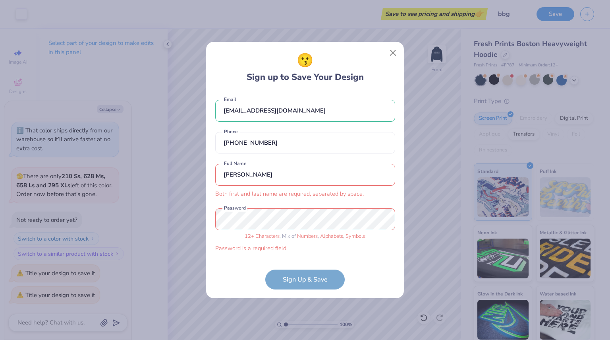
drag, startPoint x: 256, startPoint y: 180, endPoint x: 197, endPoint y: 175, distance: 58.6
click at [197, 175] on div "😗 Sign up to Save Your Design [EMAIL_ADDRESS][DOMAIN_NAME] Email [PHONE_NUMBER]…" at bounding box center [305, 170] width 610 height 340
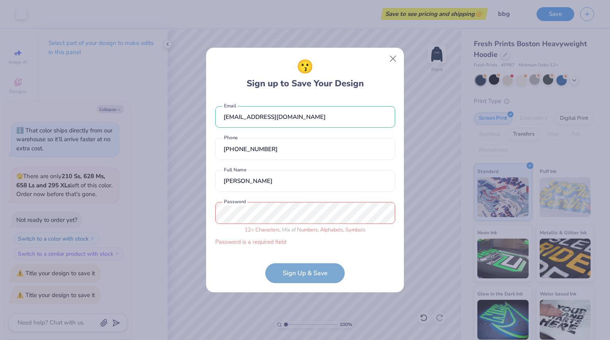
click at [174, 209] on div "😗 Sign up to Save Your Design [EMAIL_ADDRESS][DOMAIN_NAME] Email [PHONE_NUMBER]…" at bounding box center [305, 170] width 610 height 340
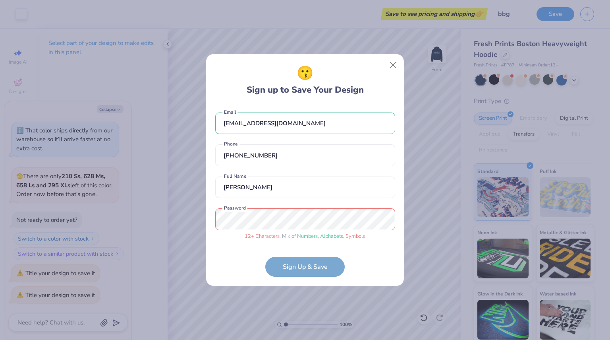
click at [199, 215] on div "😗 Sign up to Save Your Design [EMAIL_ADDRESS][DOMAIN_NAME] Email [PHONE_NUMBER]…" at bounding box center [305, 170] width 610 height 340
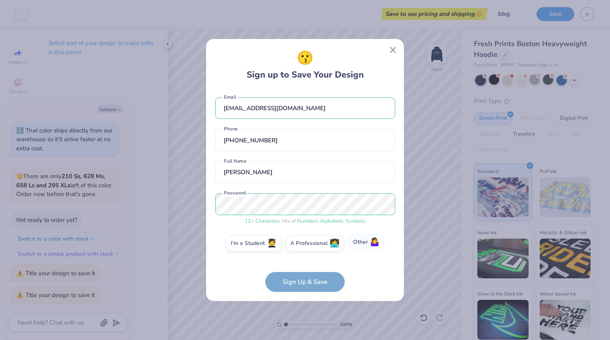
click at [379, 242] on span "🤷‍♀️" at bounding box center [375, 242] width 10 height 9
click at [308, 243] on input "Other 🤷‍♀️" at bounding box center [305, 245] width 5 height 5
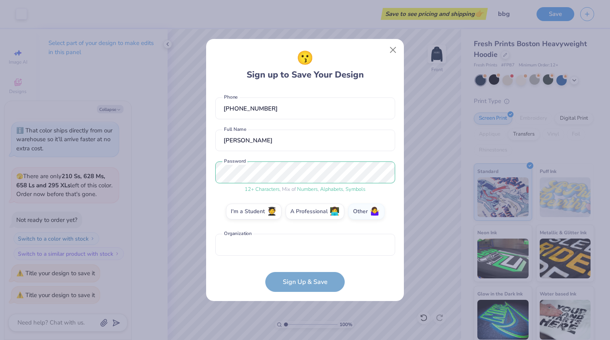
click at [264, 219] on div "I'm a Student 🧑‍🎓 A Professional 👩‍💻 Other 🤷‍♀️" at bounding box center [305, 213] width 180 height 20
click at [261, 216] on label "I'm a Student 🧑‍🎓" at bounding box center [254, 210] width 56 height 16
click at [303, 243] on input "I'm a Student 🧑‍🎓" at bounding box center [305, 245] width 5 height 5
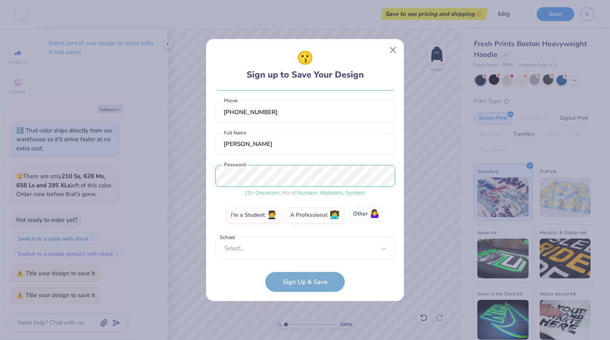
click at [375, 209] on span "🤷‍♀️" at bounding box center [375, 213] width 10 height 9
click at [308, 243] on input "Other 🤷‍♀️" at bounding box center [305, 245] width 5 height 5
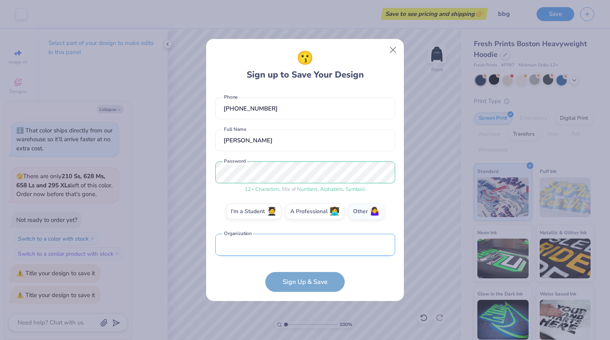
click at [297, 244] on input "text" at bounding box center [305, 245] width 180 height 22
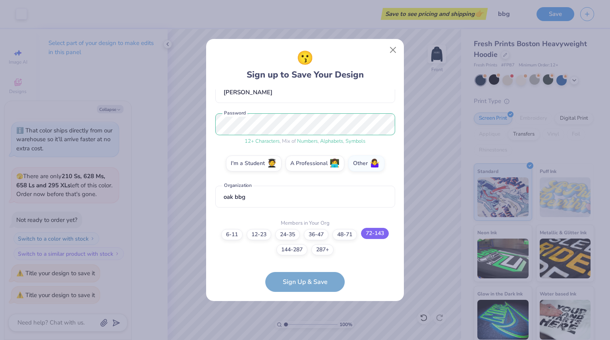
click at [379, 237] on label "72-143" at bounding box center [375, 233] width 28 height 11
click at [308, 319] on input "72-143" at bounding box center [305, 321] width 5 height 5
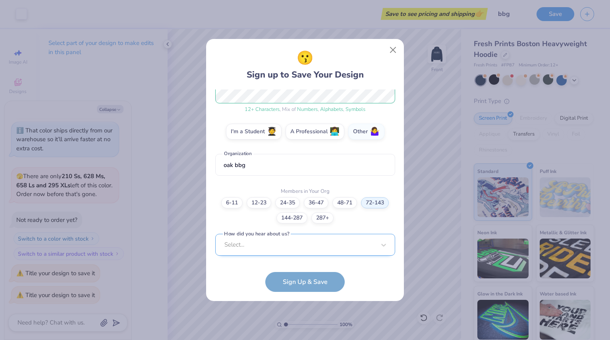
click at [324, 246] on div "Select..." at bounding box center [305, 245] width 180 height 22
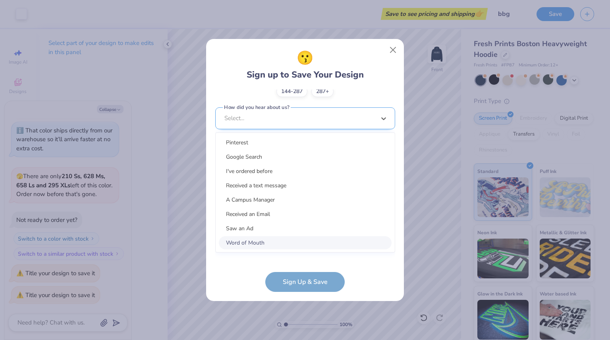
scroll to position [231, 0]
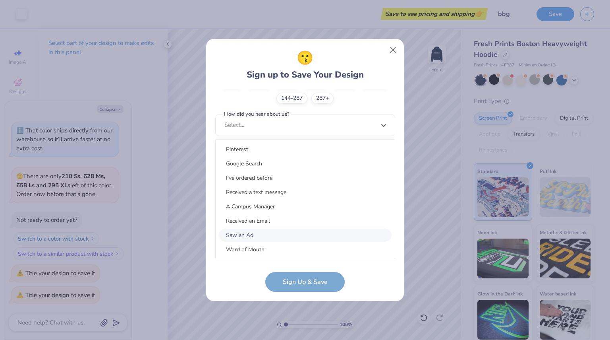
click at [300, 232] on div "Saw an Ad" at bounding box center [305, 234] width 173 height 13
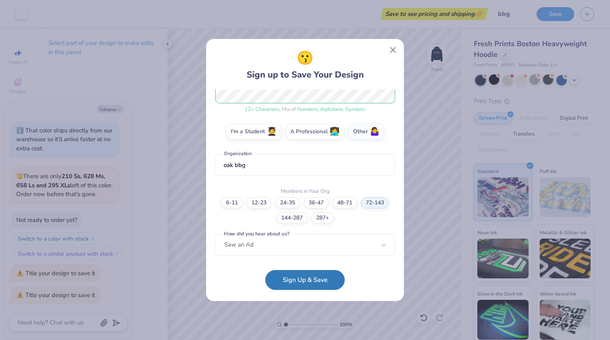
click at [312, 284] on button "Sign Up & Save" at bounding box center [304, 280] width 79 height 20
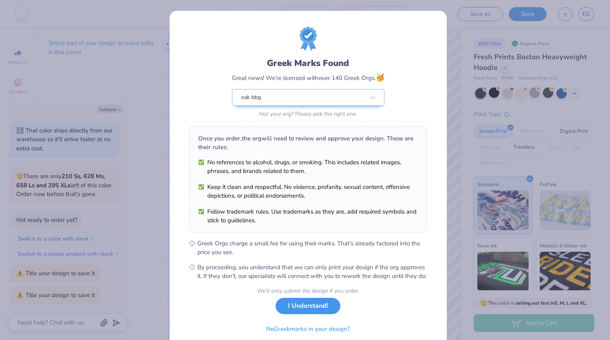
click at [321, 314] on button "I Understand!" at bounding box center [308, 306] width 65 height 16
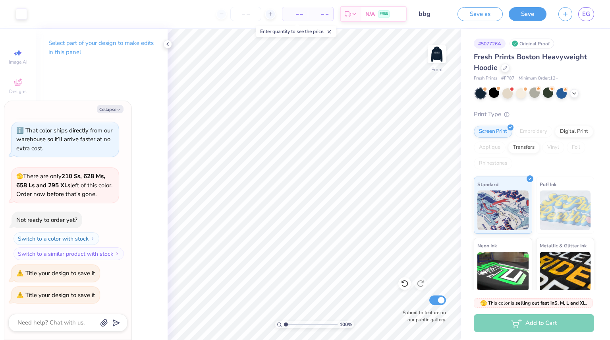
click at [505, 326] on div "Add to Cart" at bounding box center [534, 323] width 120 height 18
click at [524, 321] on div "Add to Cart" at bounding box center [534, 323] width 120 height 18
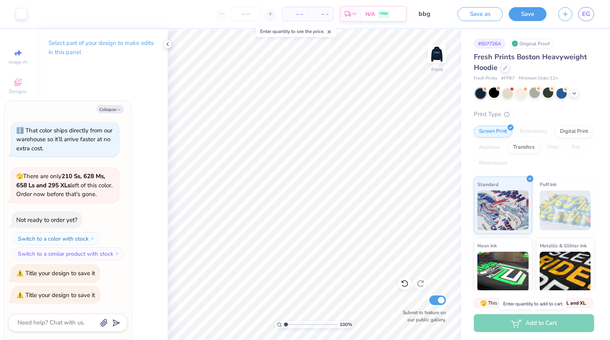
click at [524, 321] on div "Add to Cart" at bounding box center [534, 323] width 120 height 18
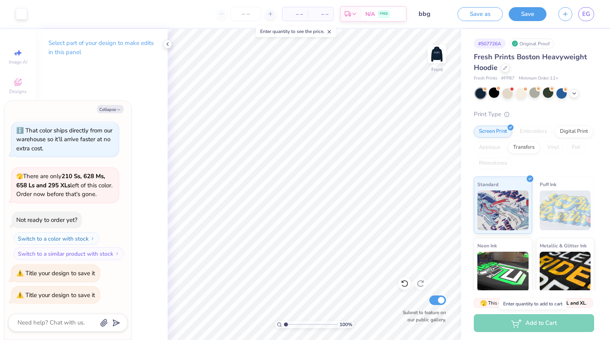
click at [524, 321] on div "Add to Cart" at bounding box center [534, 323] width 120 height 18
click at [526, 12] on button "Save" at bounding box center [528, 14] width 38 height 14
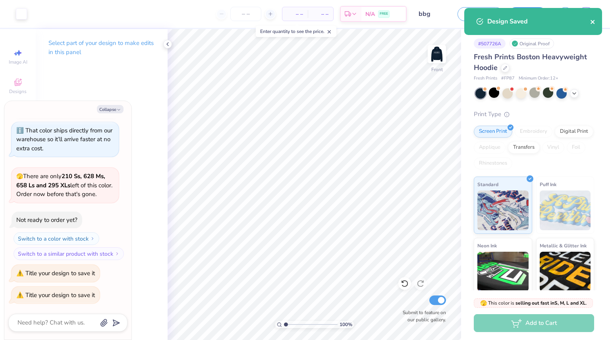
click at [594, 23] on icon "close" at bounding box center [593, 22] width 4 height 4
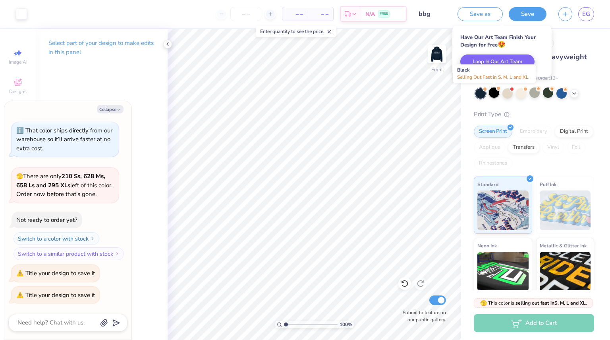
click at [495, 92] on div at bounding box center [494, 92] width 10 height 10
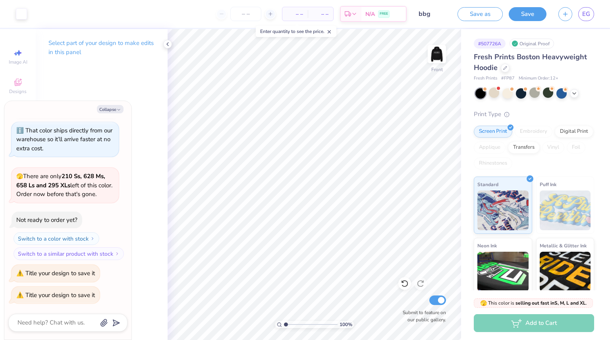
scroll to position [614, 0]
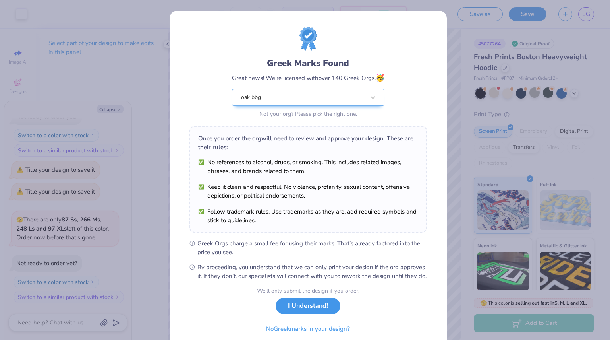
click at [285, 314] on button "I Understand!" at bounding box center [308, 306] width 65 height 16
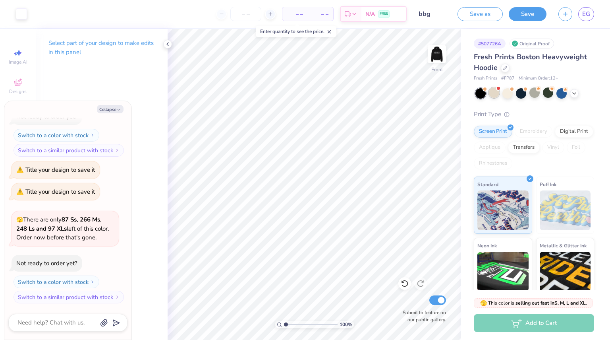
click at [496, 92] on div at bounding box center [494, 92] width 10 height 10
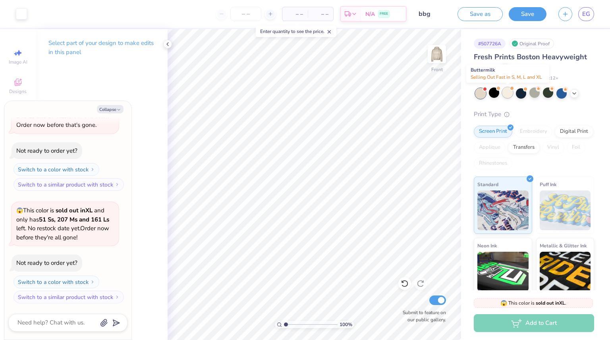
click at [505, 93] on div at bounding box center [508, 92] width 10 height 10
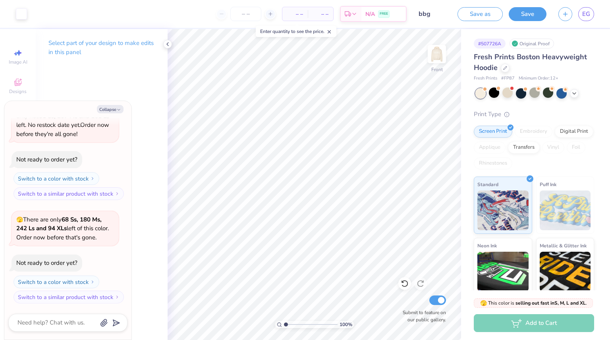
click at [108, 104] on div "Collapse How can we help you? 🫣 There are only 210 Ss, 628 Ms, 658 Ls and 295 X…" at bounding box center [67, 220] width 127 height 238
click at [532, 94] on div at bounding box center [535, 92] width 10 height 10
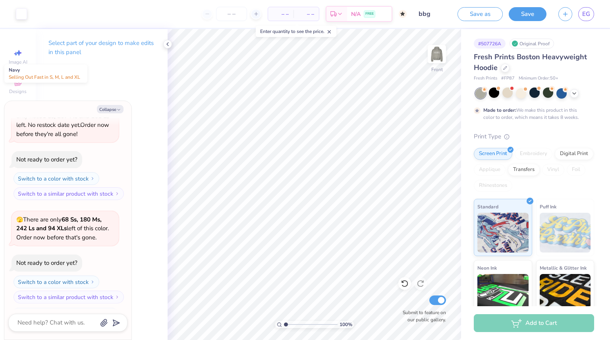
scroll to position [895, 0]
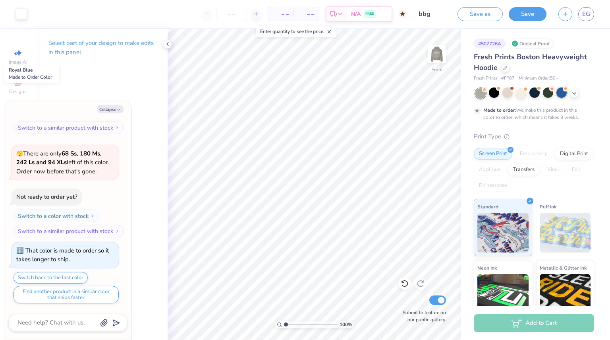
click at [560, 95] on div at bounding box center [562, 92] width 10 height 10
click at [571, 95] on icon at bounding box center [574, 92] width 6 height 6
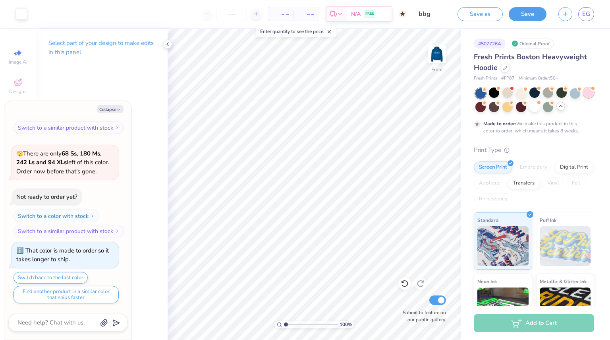
click at [584, 98] on div at bounding box center [589, 92] width 10 height 10
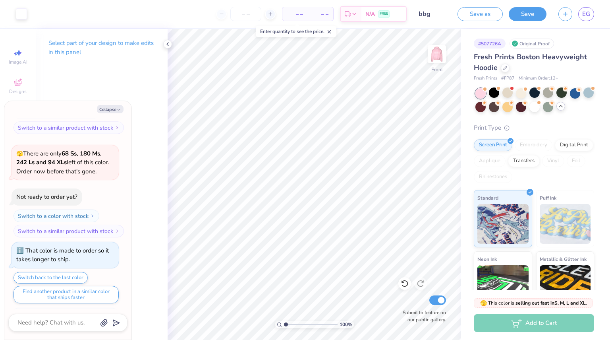
scroll to position [1038, 0]
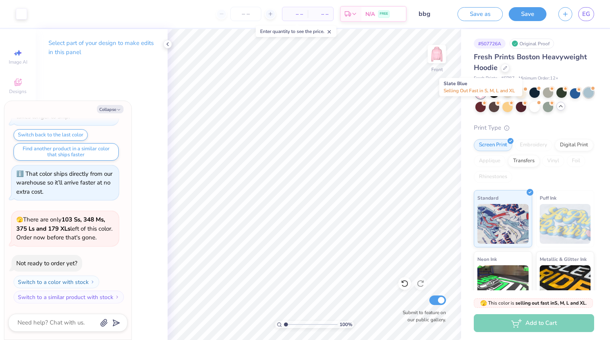
click at [584, 98] on div at bounding box center [589, 92] width 10 height 10
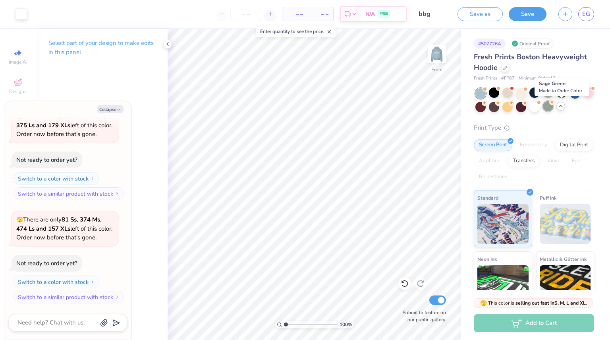
click at [554, 108] on div at bounding box center [548, 106] width 10 height 10
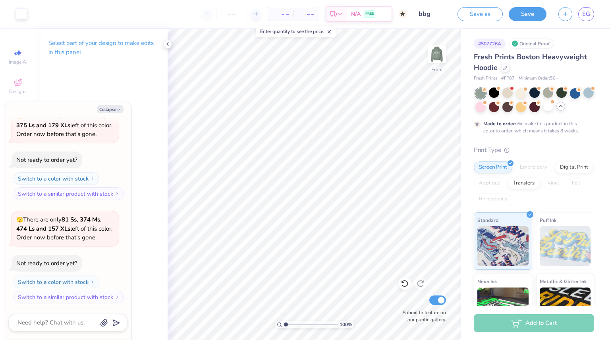
scroll to position [1207, 0]
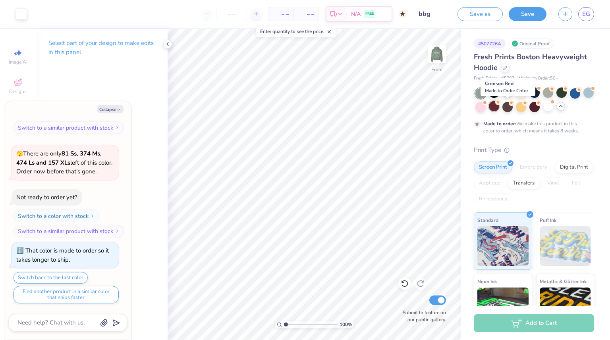
click at [500, 105] on div at bounding box center [494, 106] width 10 height 10
click at [430, 56] on img at bounding box center [437, 54] width 32 height 32
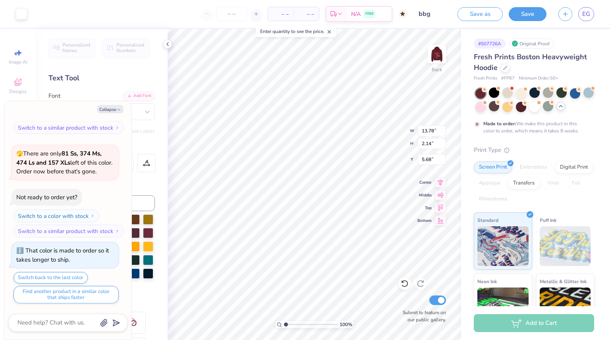
scroll to position [7, 2]
paste textarea
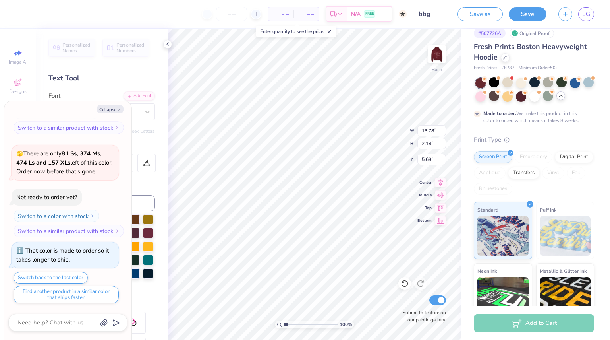
scroll to position [10, 0]
paste textarea
click at [167, 43] on icon at bounding box center [168, 44] width 6 height 6
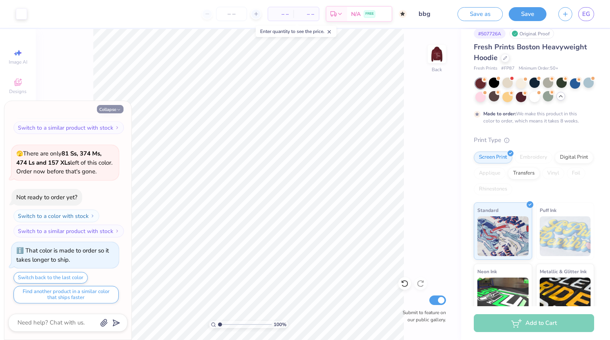
click at [101, 106] on button "Collapse" at bounding box center [110, 109] width 27 height 8
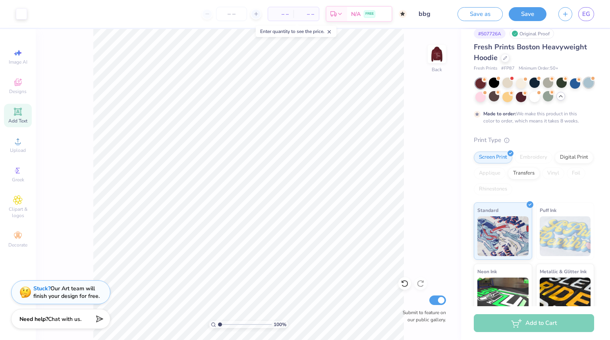
click at [584, 88] on div at bounding box center [589, 82] width 10 height 10
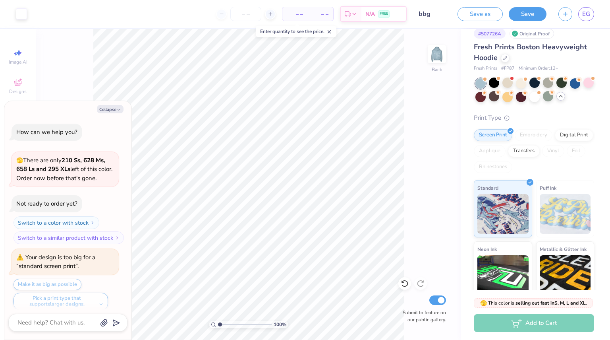
scroll to position [1350, 0]
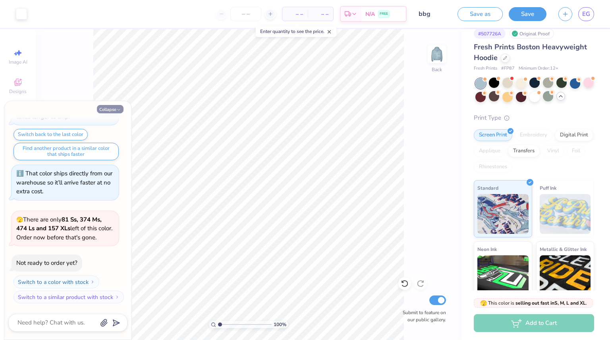
click at [118, 111] on icon "button" at bounding box center [118, 109] width 5 height 5
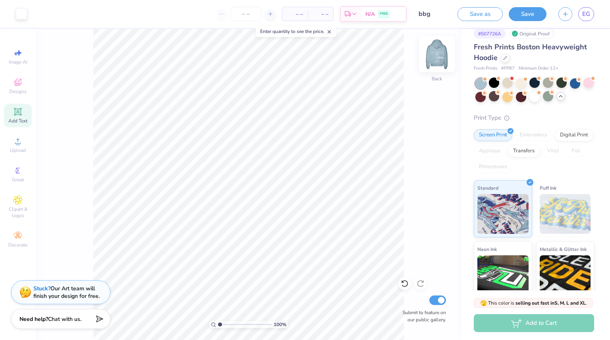
click at [438, 70] on div "Back" at bounding box center [437, 59] width 18 height 28
click at [494, 83] on div at bounding box center [494, 82] width 10 height 10
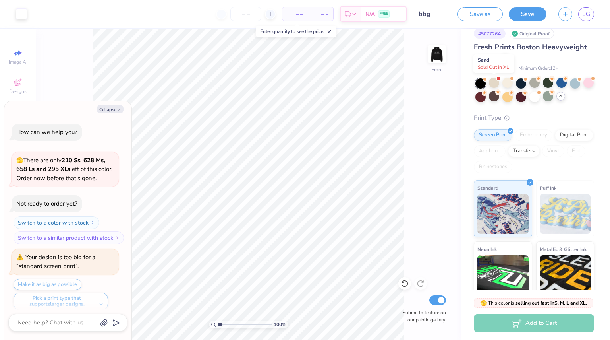
scroll to position [1454, 0]
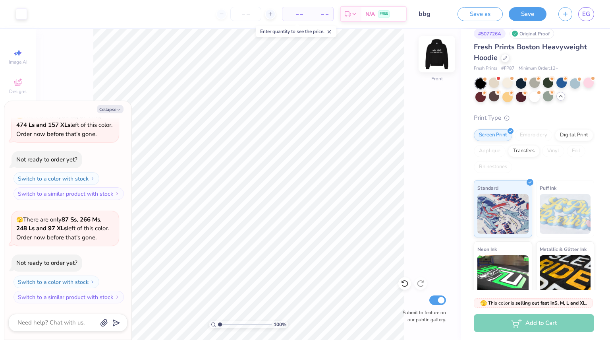
click at [436, 68] on img at bounding box center [437, 54] width 32 height 32
click at [436, 81] on div "100 % Front Submit to feature on our public gallery." at bounding box center [249, 184] width 426 height 311
click at [547, 80] on div at bounding box center [548, 82] width 10 height 10
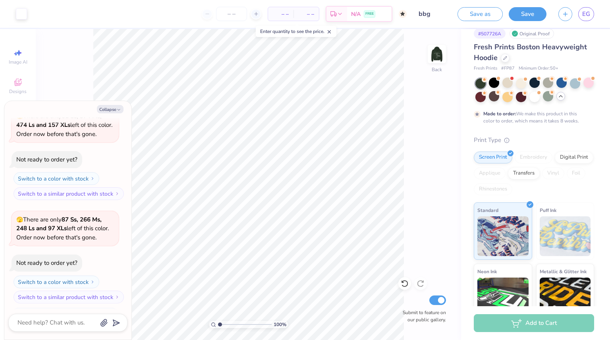
scroll to position [1520, 0]
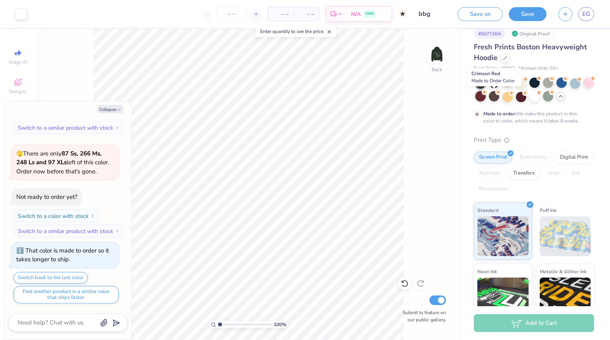
click at [486, 97] on div at bounding box center [481, 96] width 10 height 10
click at [438, 56] on img at bounding box center [437, 54] width 32 height 32
click at [536, 80] on div at bounding box center [535, 82] width 10 height 10
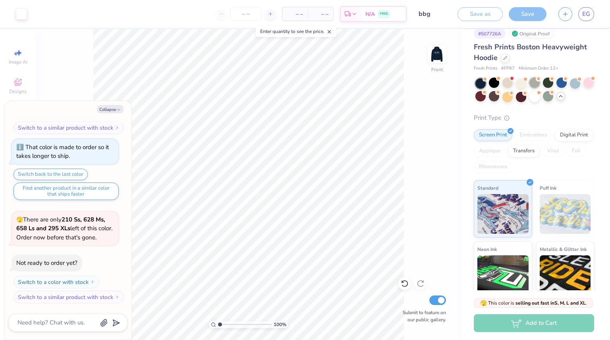
scroll to position [1662, 0]
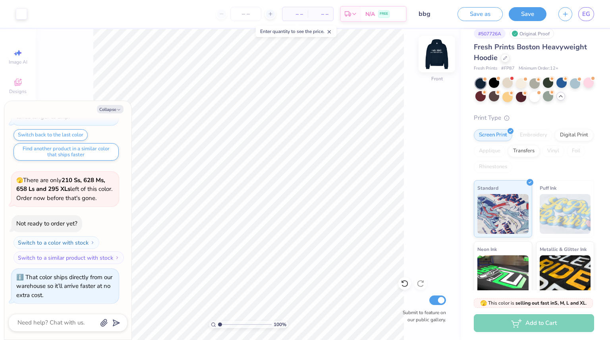
click at [440, 58] on img at bounding box center [437, 54] width 32 height 32
click at [434, 76] on div "100 % Front Submit to feature on our public gallery." at bounding box center [249, 184] width 426 height 311
click at [537, 323] on div "Add to Cart" at bounding box center [534, 323] width 120 height 18
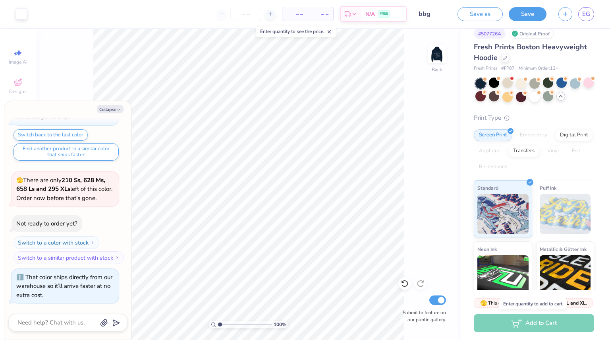
click at [537, 323] on div "Add to Cart" at bounding box center [534, 323] width 120 height 18
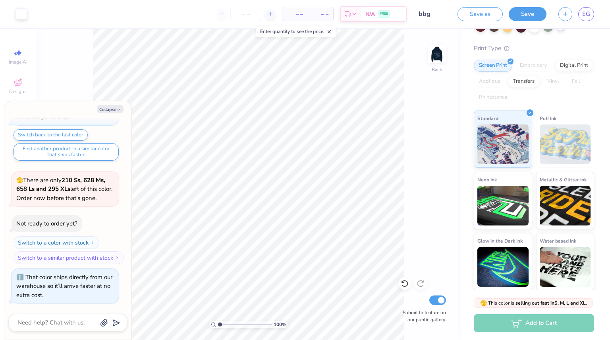
scroll to position [0, 0]
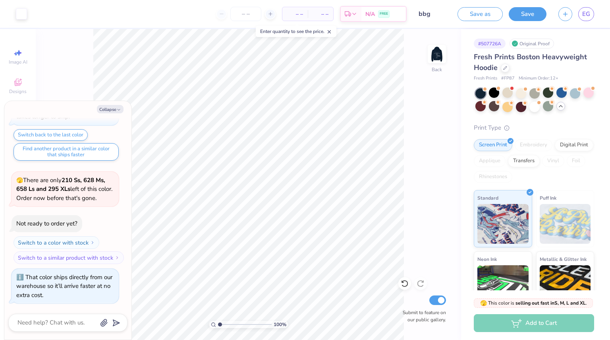
click at [531, 325] on div "Add to Cart" at bounding box center [534, 323] width 120 height 18
click at [534, 302] on div "Enter quantity to add to cart" at bounding box center [533, 303] width 68 height 11
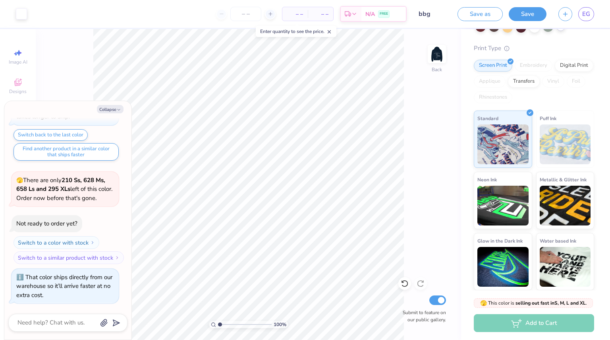
click at [117, 104] on div "Collapse How can we help you? 🫣 There are only 210 Ss, 628 Ms, 658 Ls and 295 X…" at bounding box center [67, 220] width 127 height 238
click at [270, 16] on icon at bounding box center [271, 14] width 6 height 6
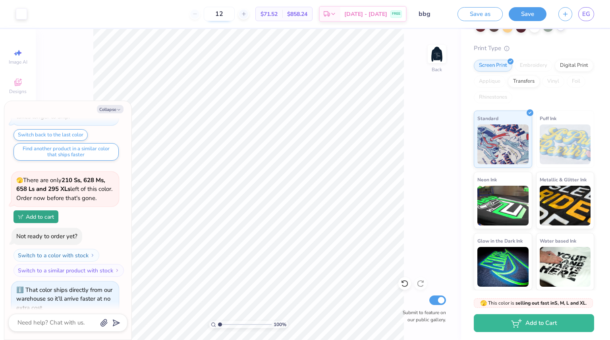
click at [235, 11] on input "12" at bounding box center [219, 14] width 31 height 14
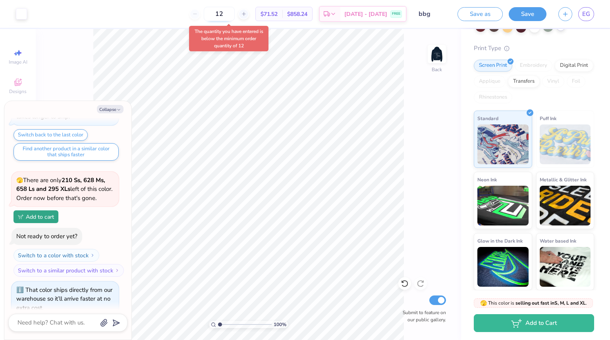
click at [233, 13] on input "12" at bounding box center [219, 14] width 31 height 14
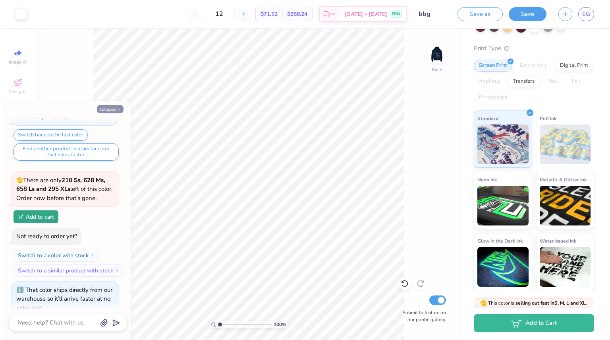
click at [111, 110] on button "Collapse" at bounding box center [110, 109] width 27 height 8
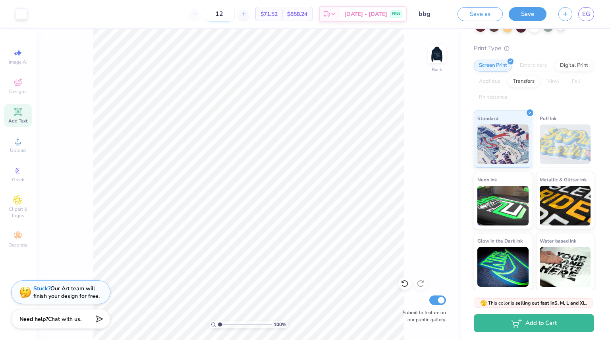
click at [231, 15] on input "12" at bounding box center [219, 14] width 31 height 14
click at [201, 14] on input "200000000" at bounding box center [190, 14] width 31 height 14
click at [431, 66] on div at bounding box center [437, 54] width 37 height 37
